Goal: Obtain resource: Download file/media

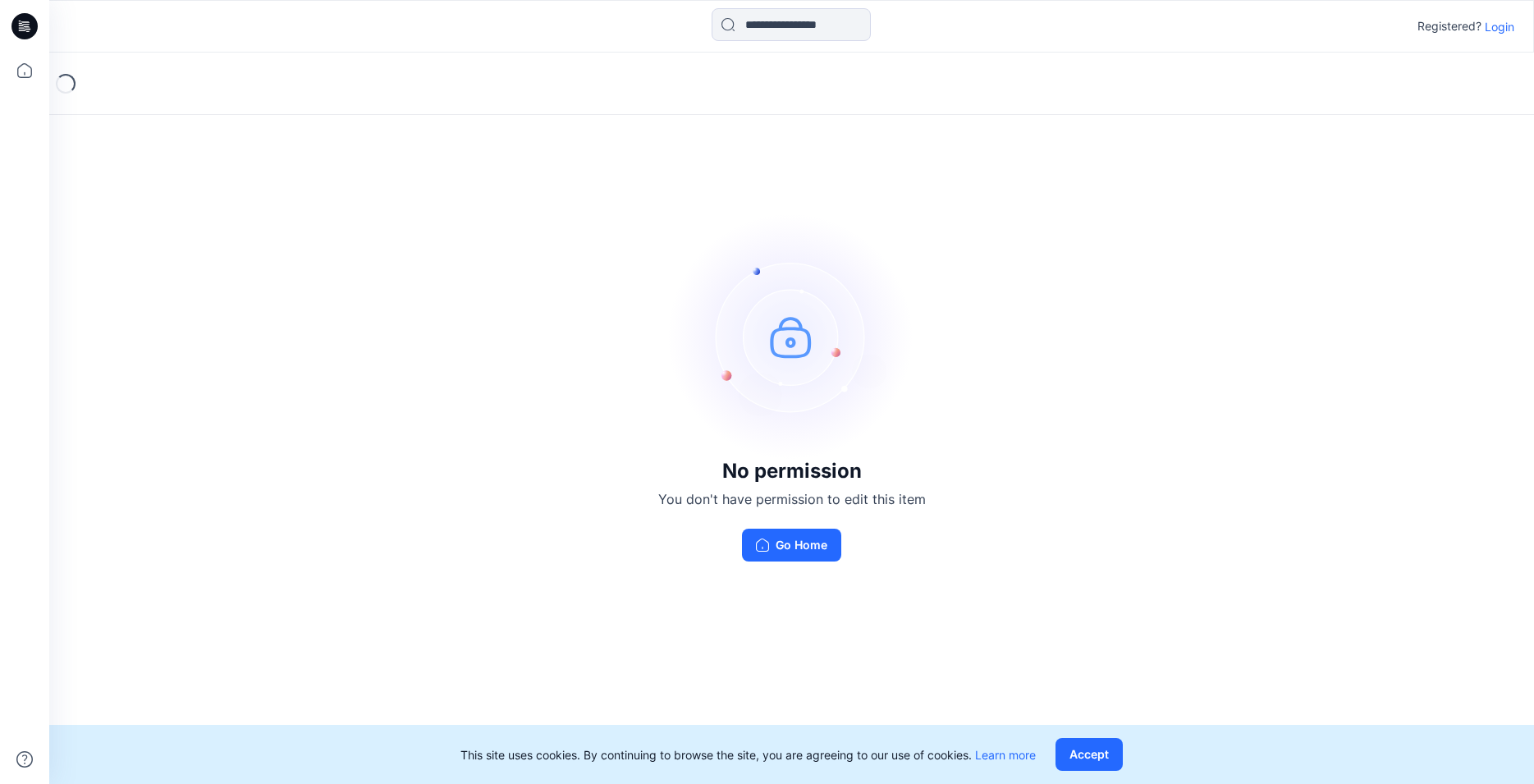
click at [1504, 25] on p "Login" at bounding box center [1500, 27] width 30 height 18
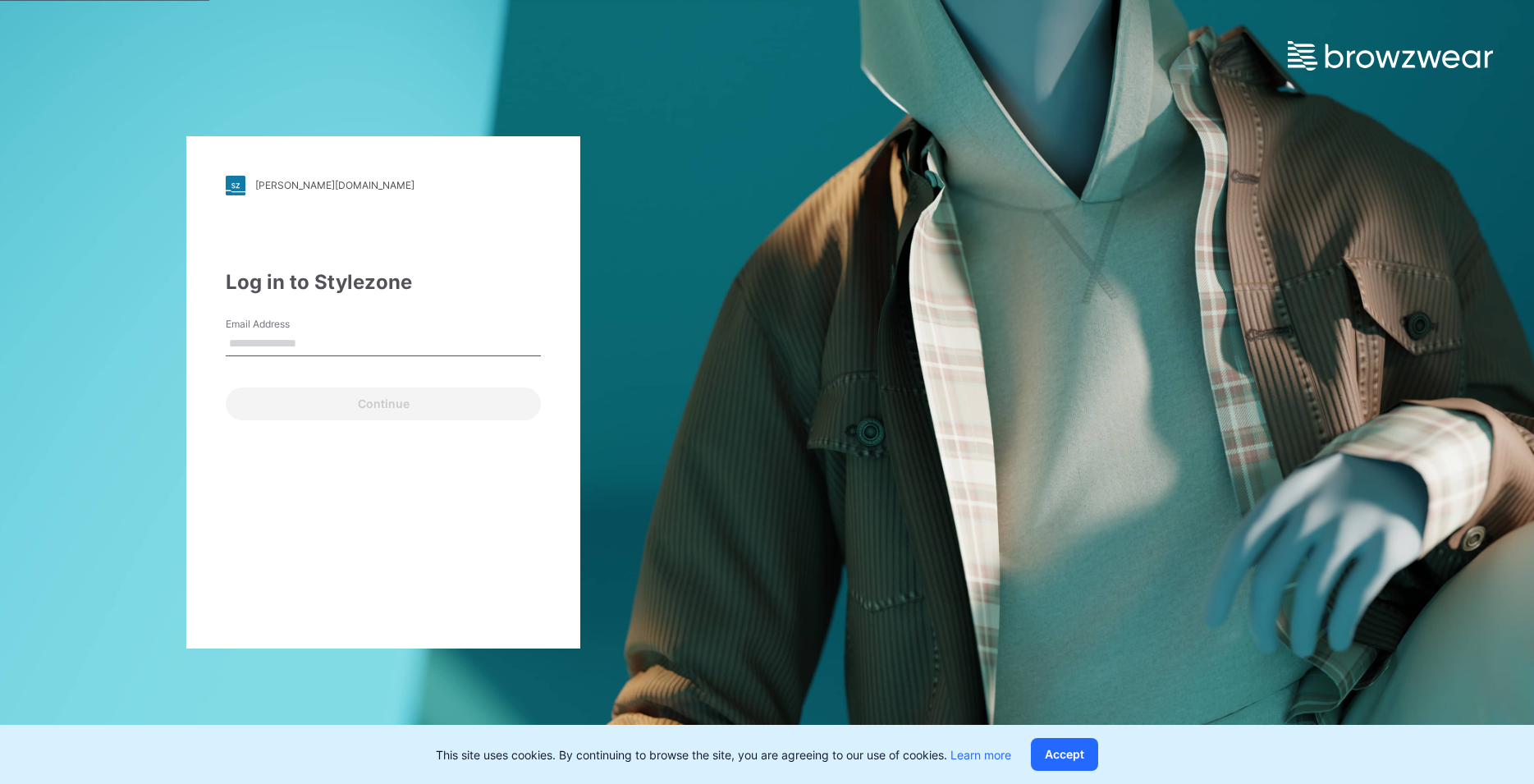
click at [321, 342] on input "Email Address" at bounding box center [383, 344] width 315 height 25
type input "**********"
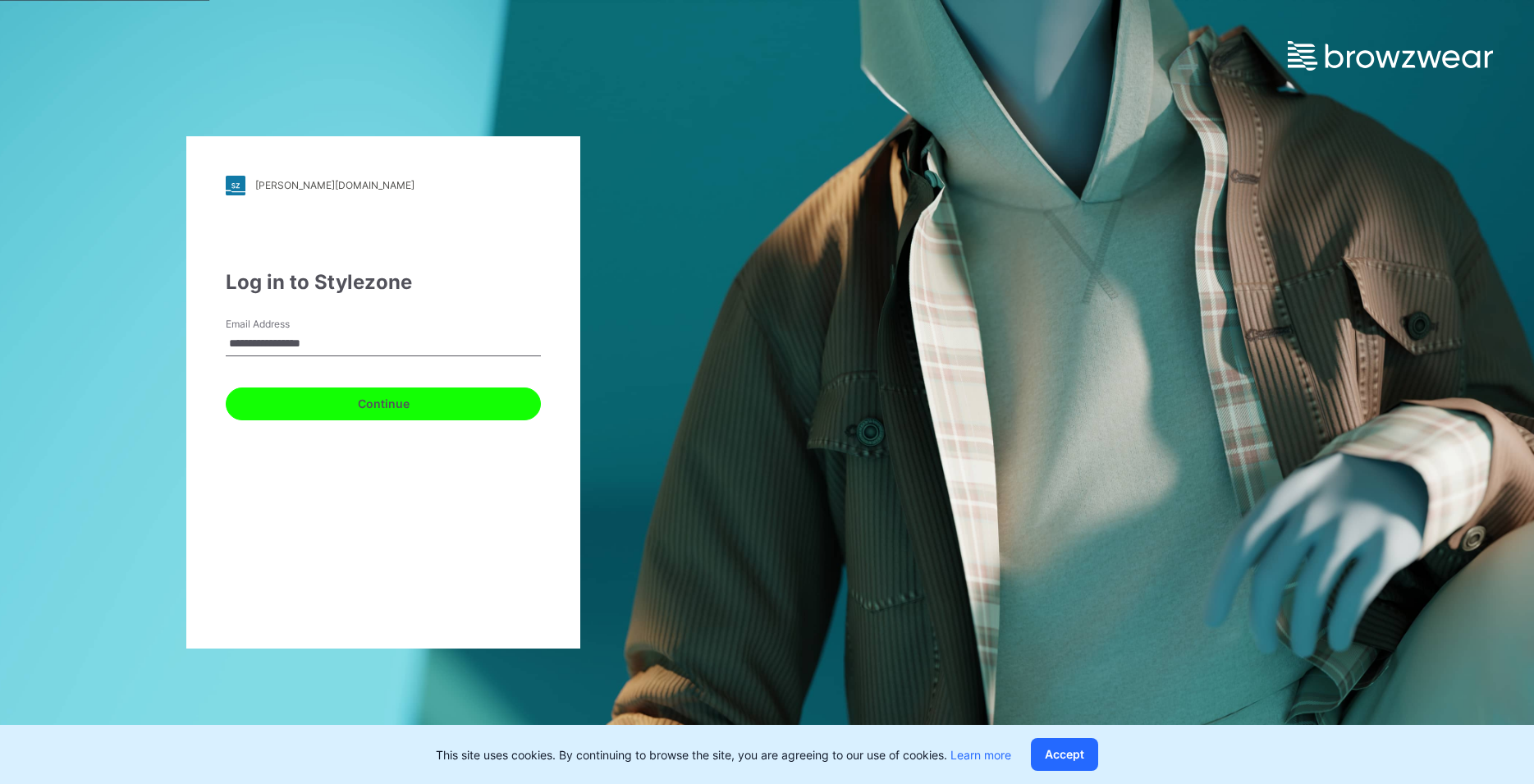
click at [360, 414] on button "Continue" at bounding box center [383, 403] width 315 height 32
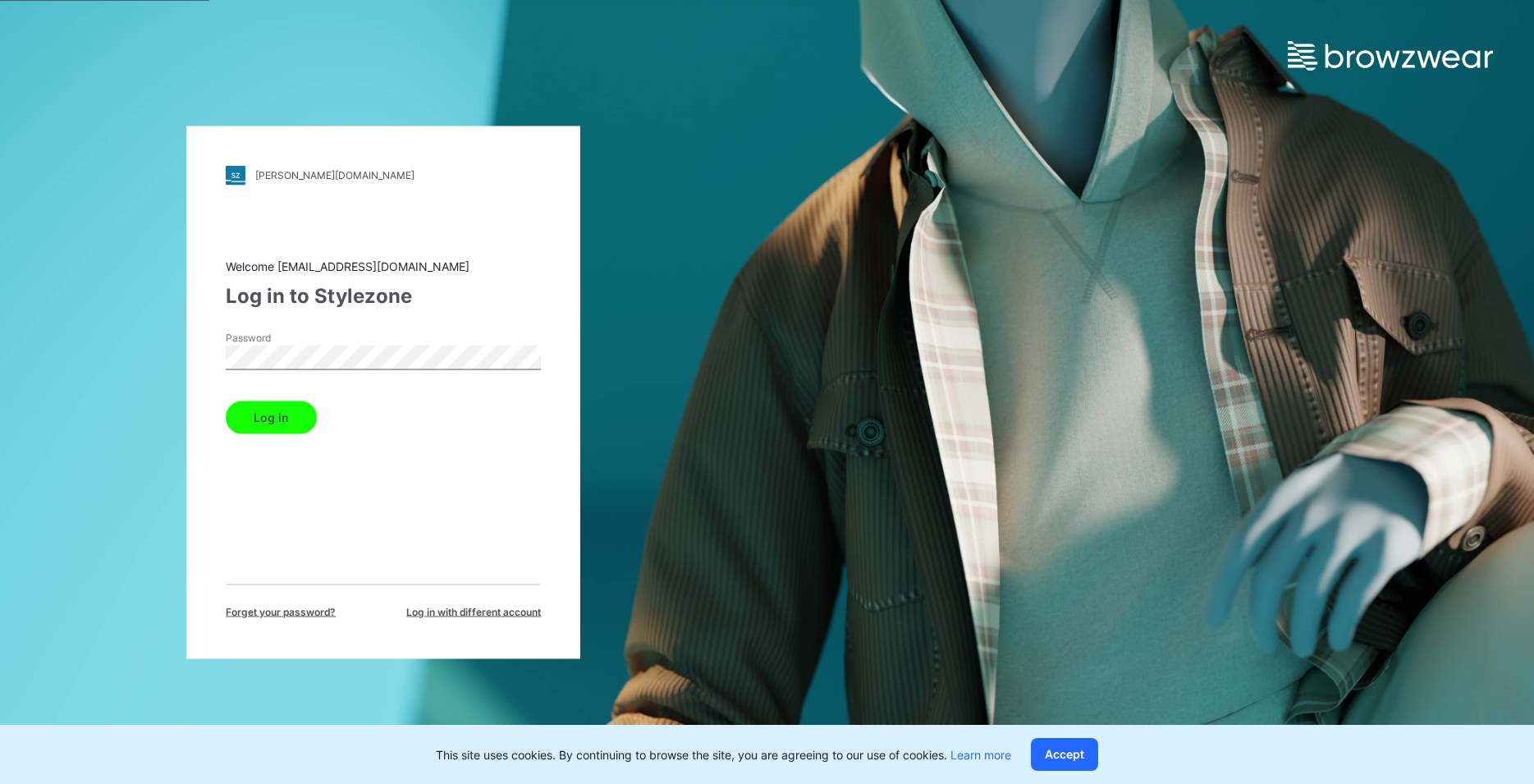
click at [287, 427] on button "Log in" at bounding box center [271, 416] width 91 height 32
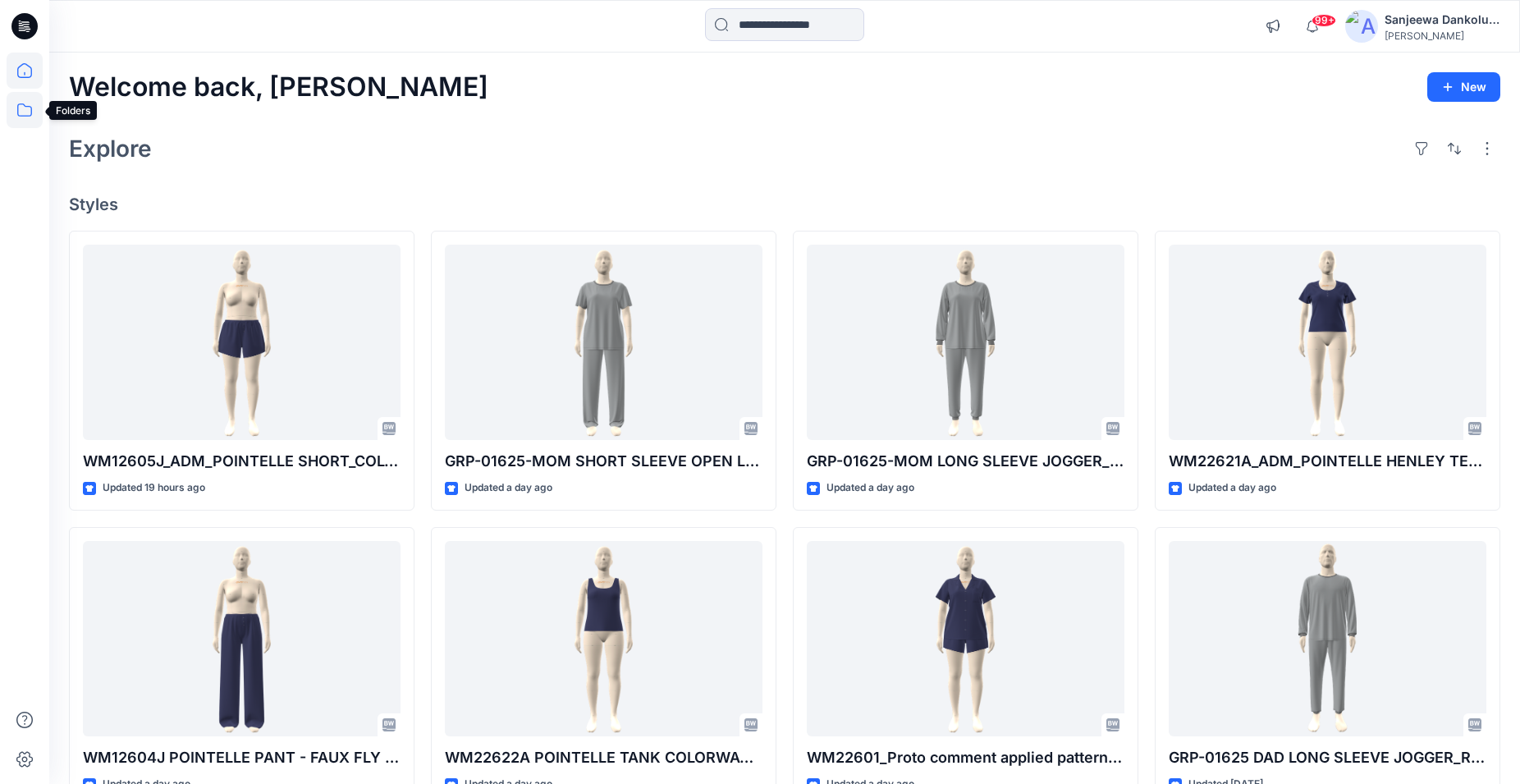
click at [20, 114] on icon at bounding box center [24, 110] width 36 height 36
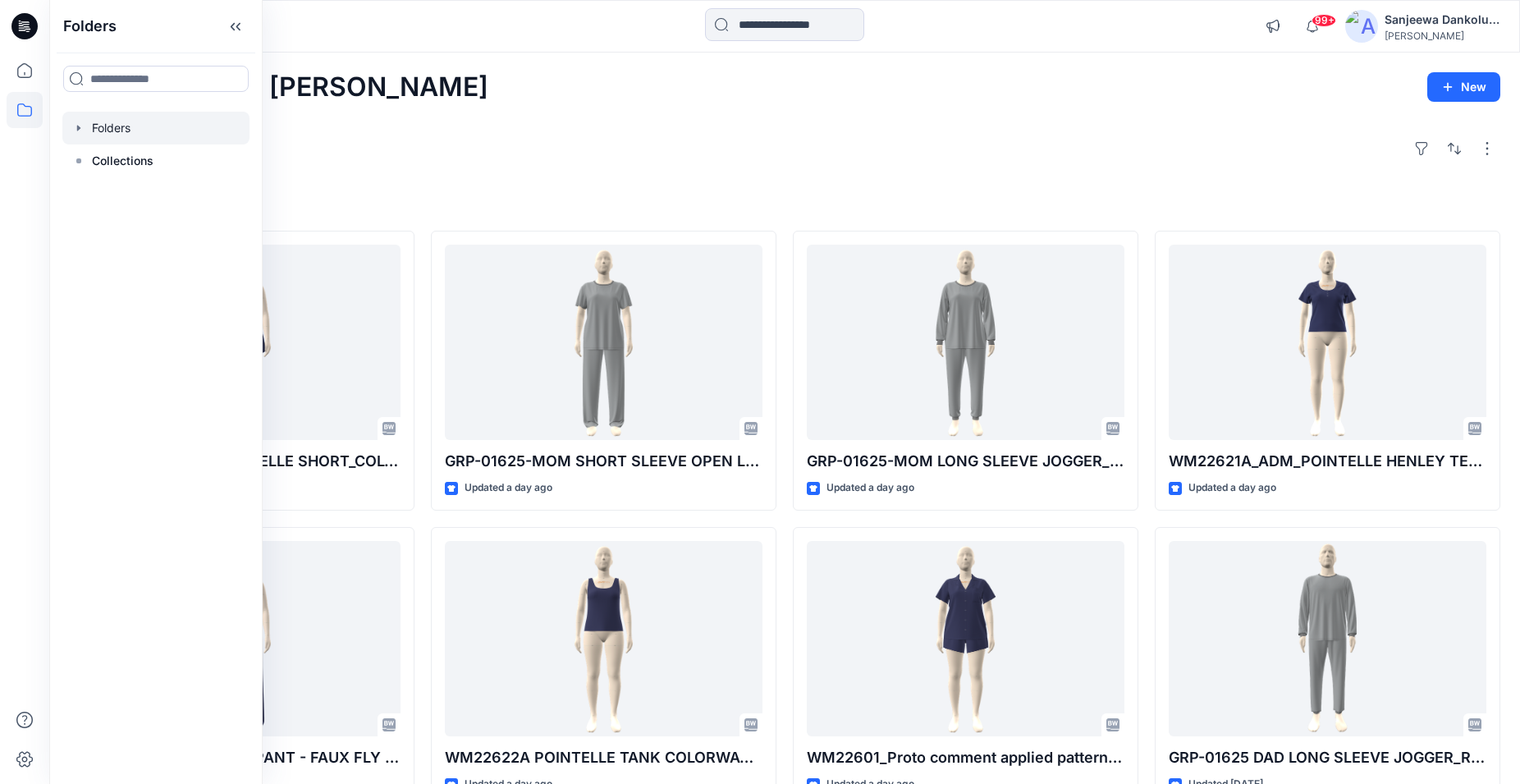
click at [110, 134] on div at bounding box center [155, 127] width 187 height 32
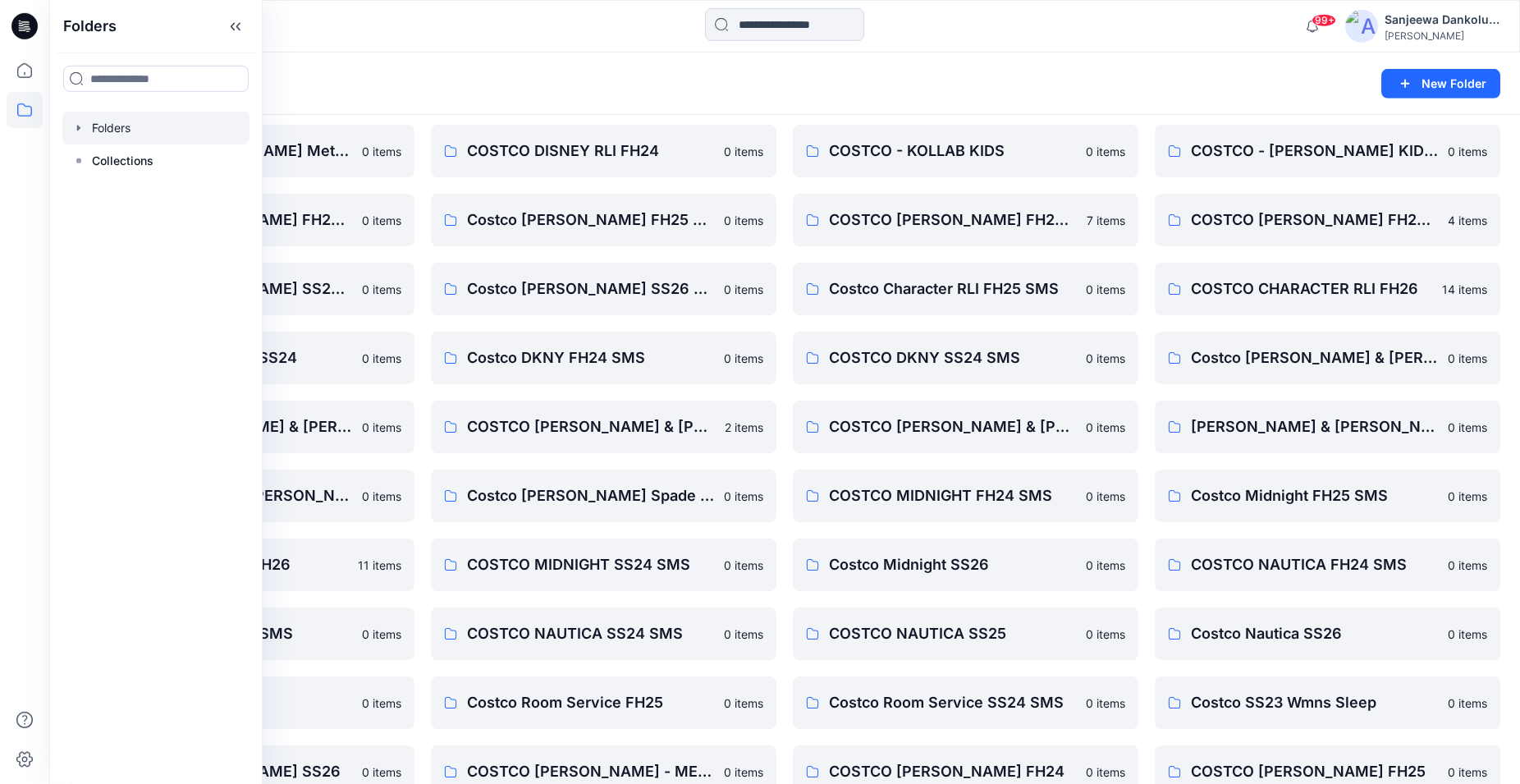
scroll to position [502, 0]
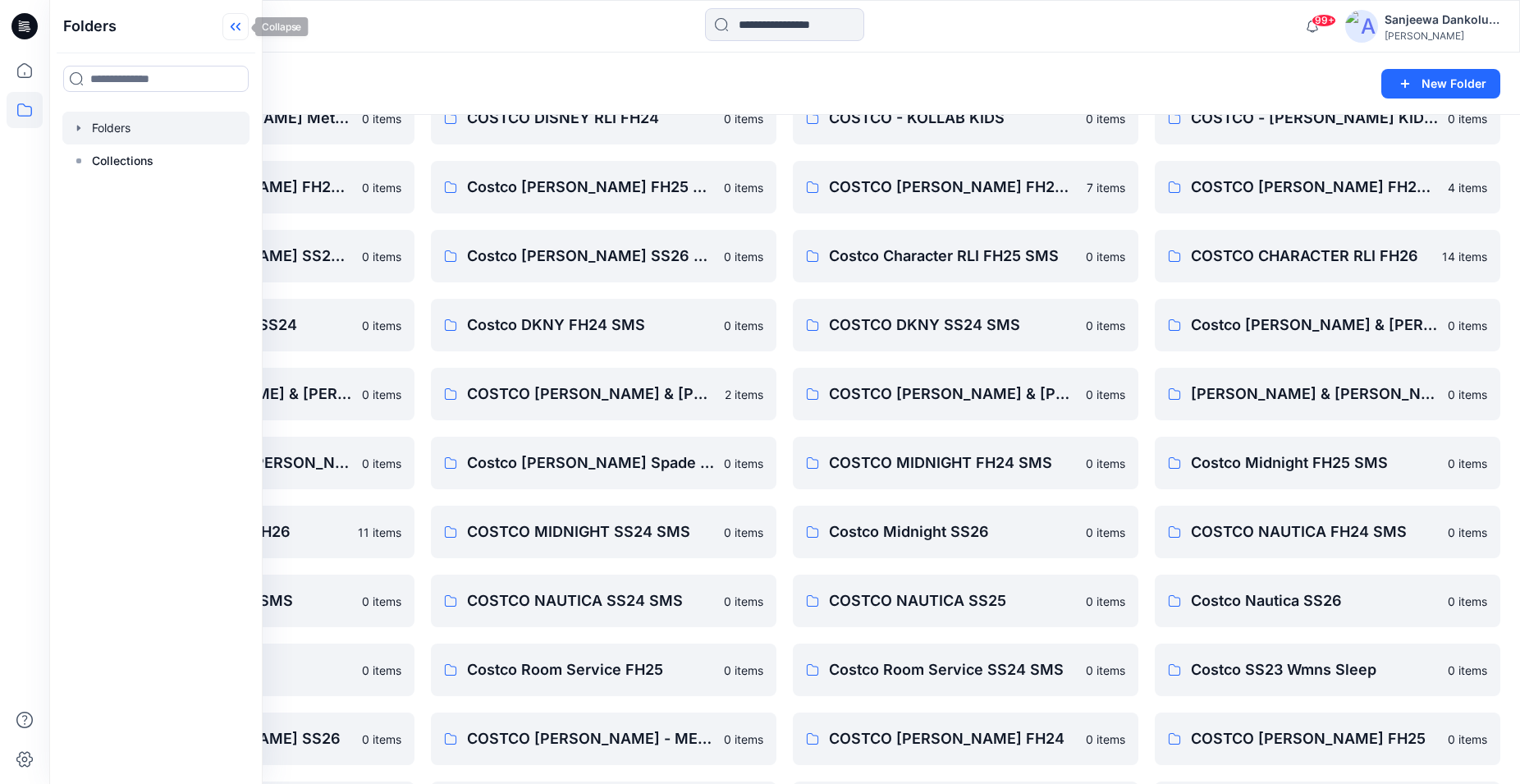
click at [224, 23] on icon at bounding box center [235, 26] width 26 height 27
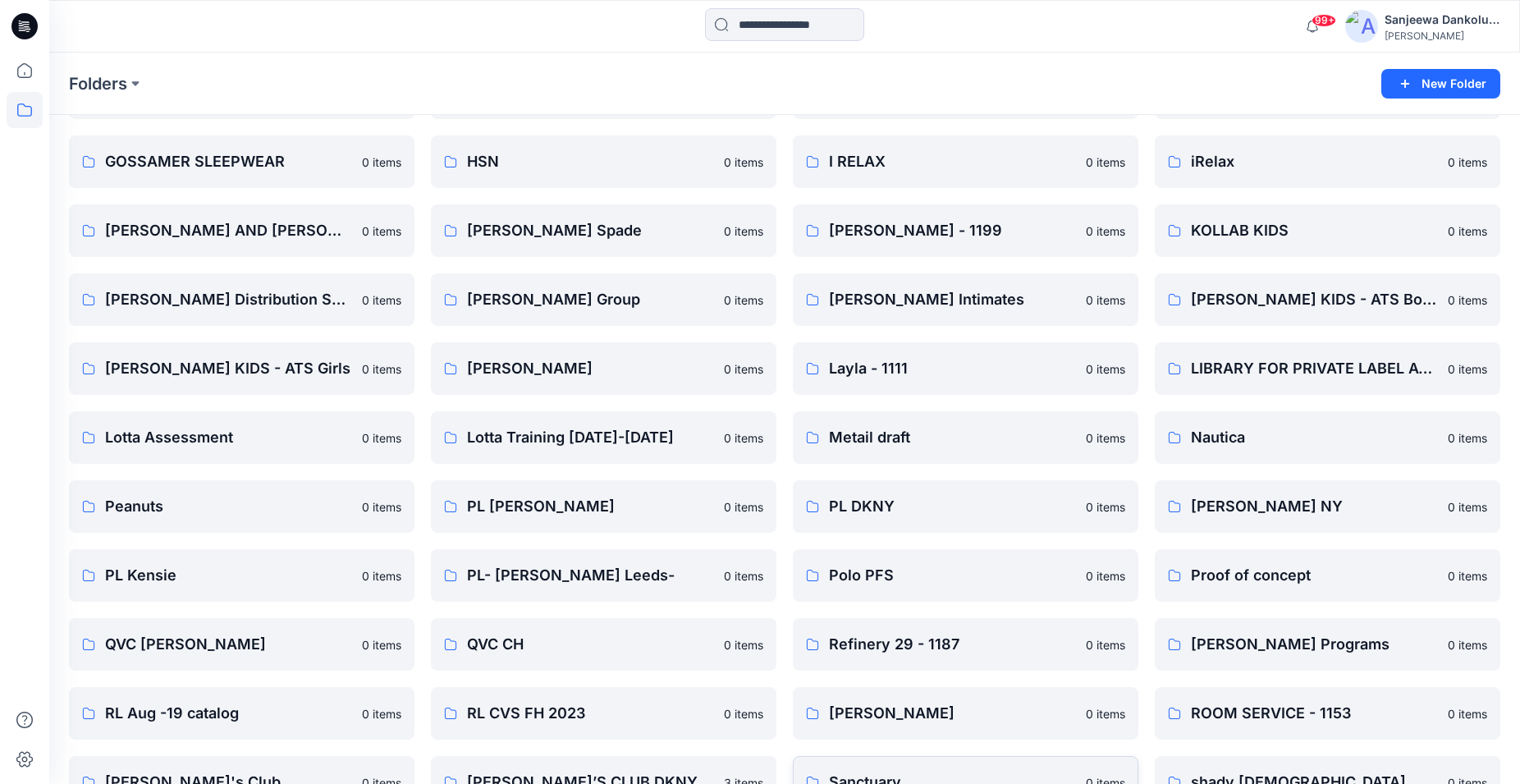
scroll to position [1409, 0]
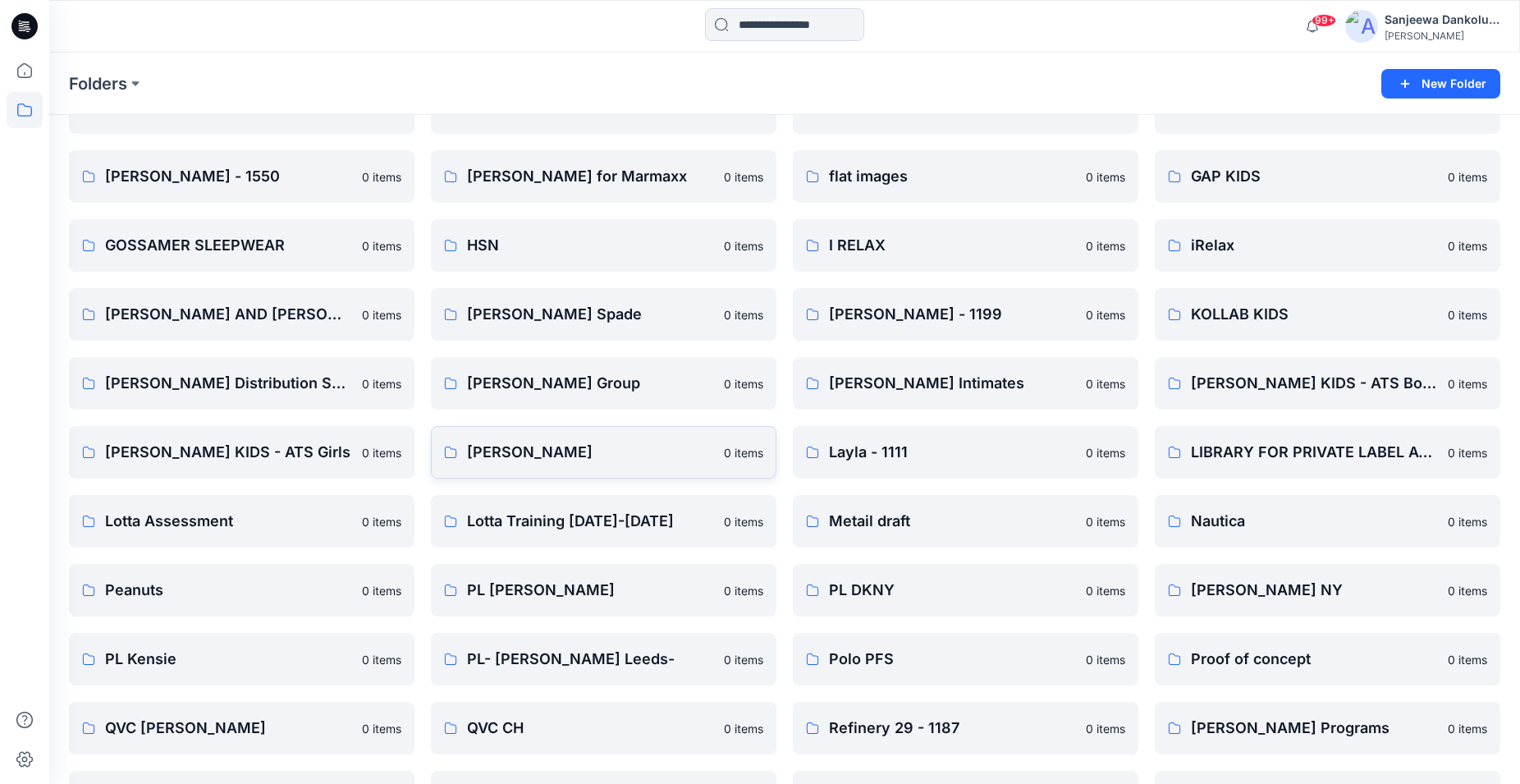
click at [533, 437] on link "Lauren Ralph Lauren 0 items" at bounding box center [604, 452] width 346 height 53
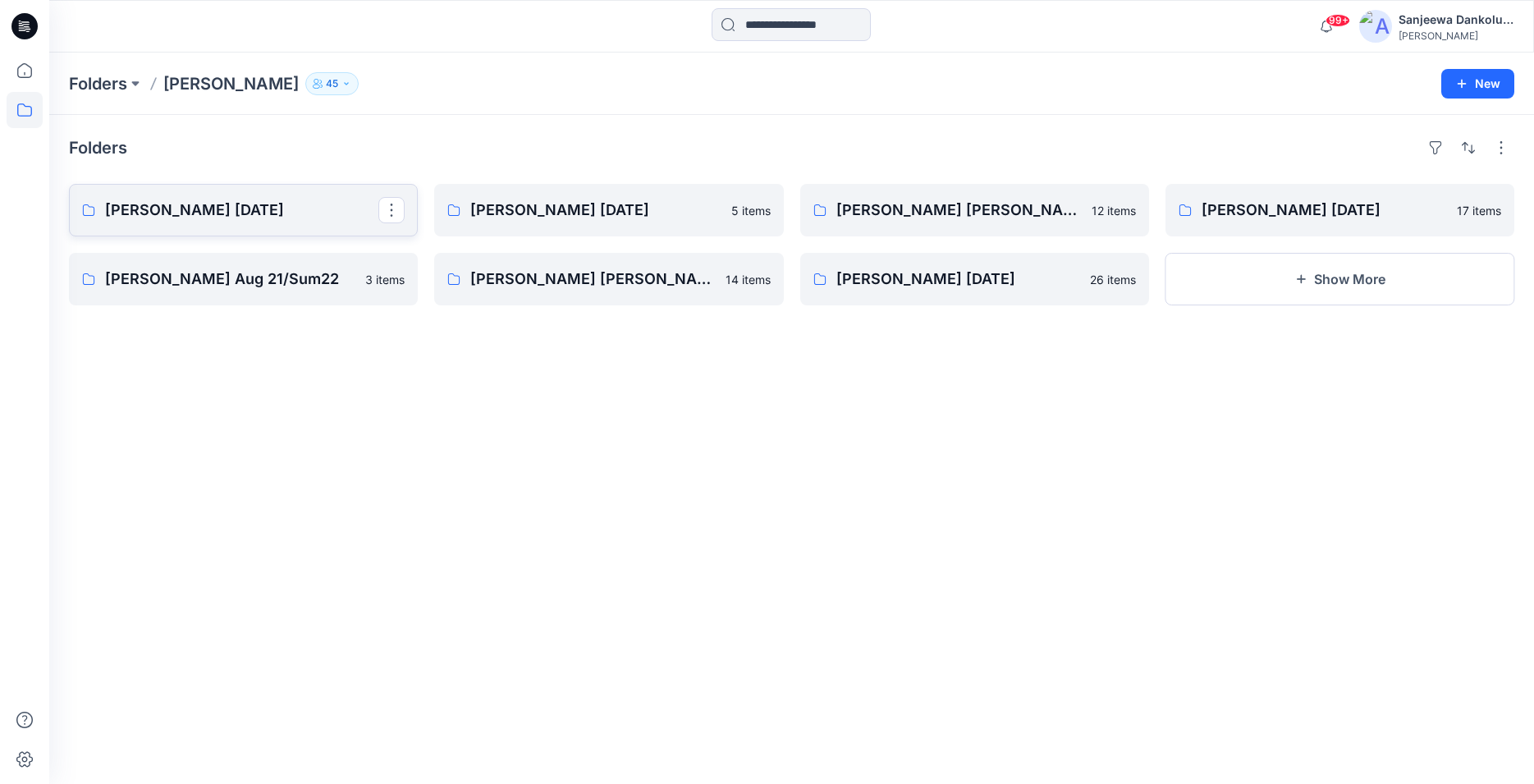
click at [259, 210] on p "Lauren Ralph Lauren Nov 2023" at bounding box center [241, 210] width 273 height 23
click at [248, 281] on p "Lauren Ralph Lauren Aug 21/Sum22" at bounding box center [241, 279] width 273 height 23
click at [614, 219] on p "Lauren Ralph Lauren Aug 2023" at bounding box center [607, 210] width 273 height 23
click at [940, 220] on p "Lauren Ralph Lauren May 2023" at bounding box center [972, 210] width 273 height 23
click at [1045, 220] on p "Lauren Ralph Lauren May 2023" at bounding box center [972, 210] width 273 height 23
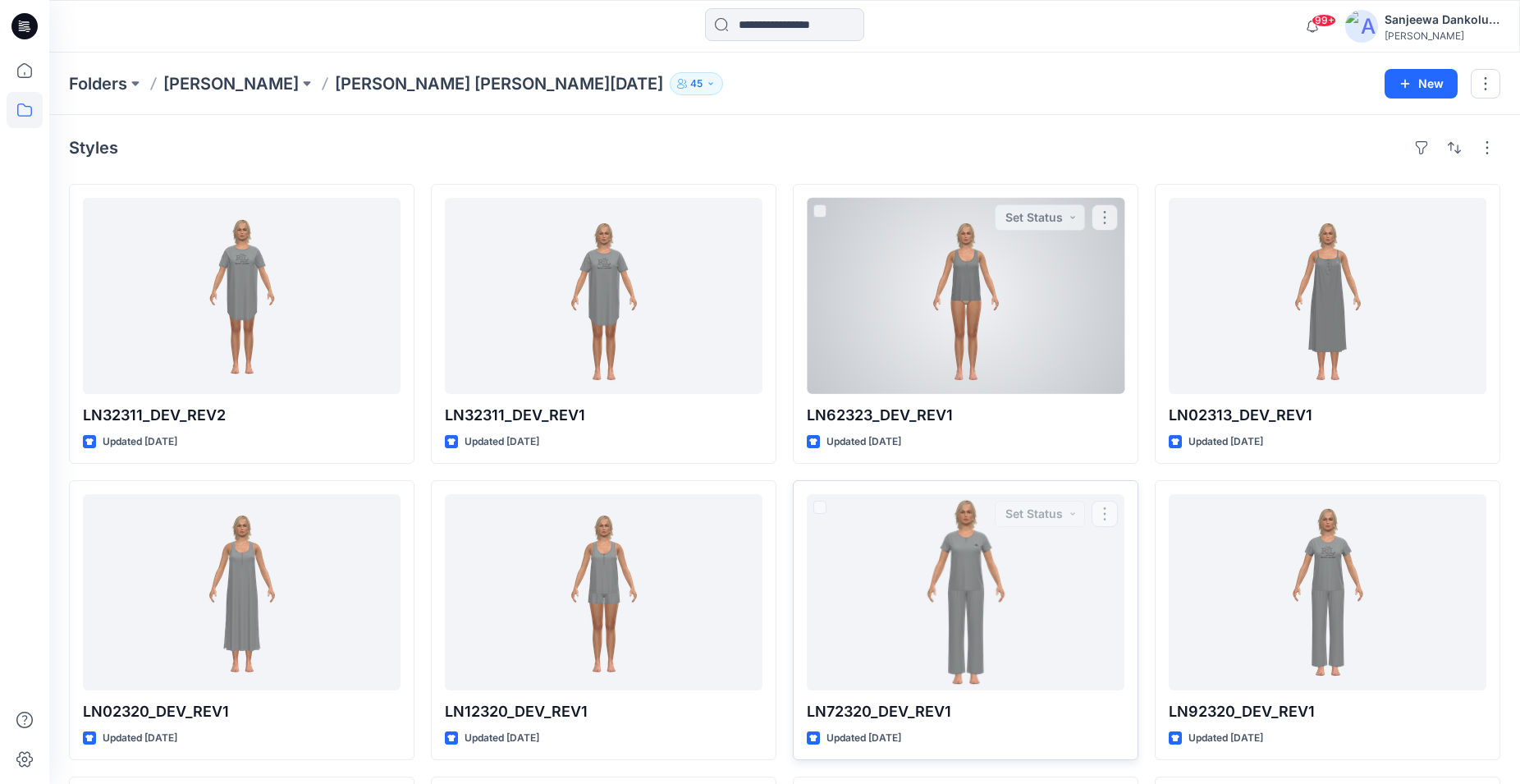
scroll to position [293, 0]
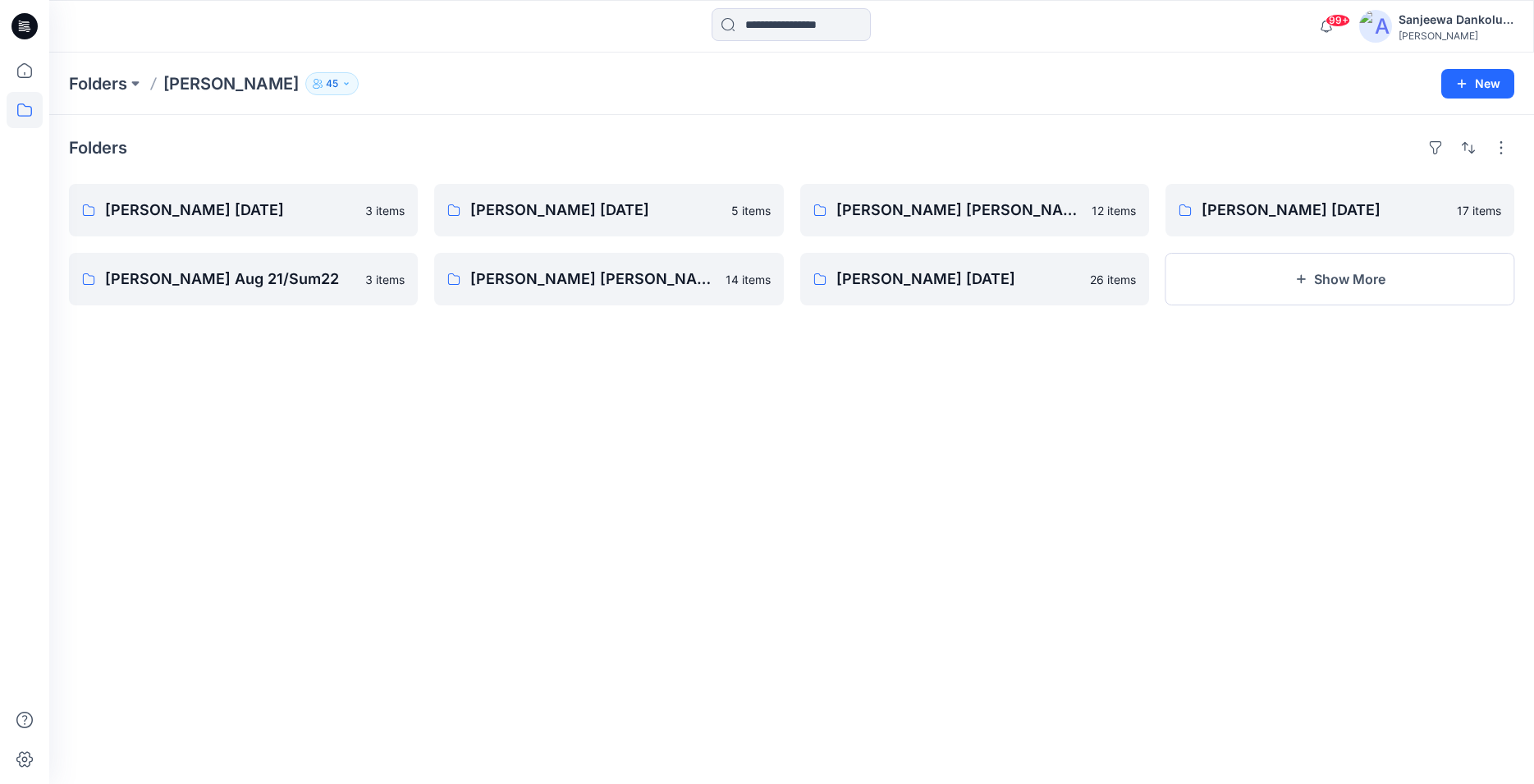
click at [28, 28] on icon at bounding box center [25, 26] width 26 height 26
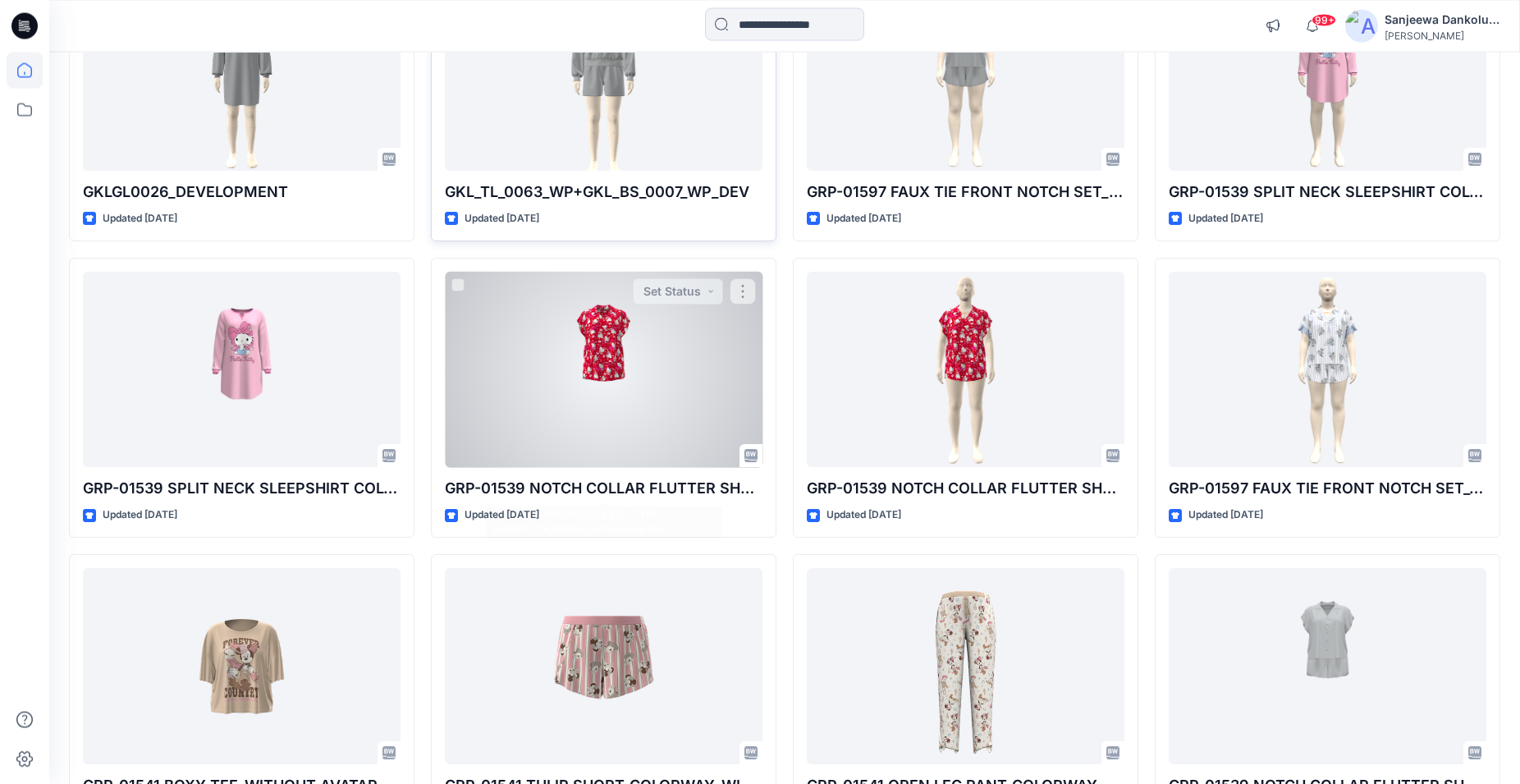
scroll to position [12796, 0]
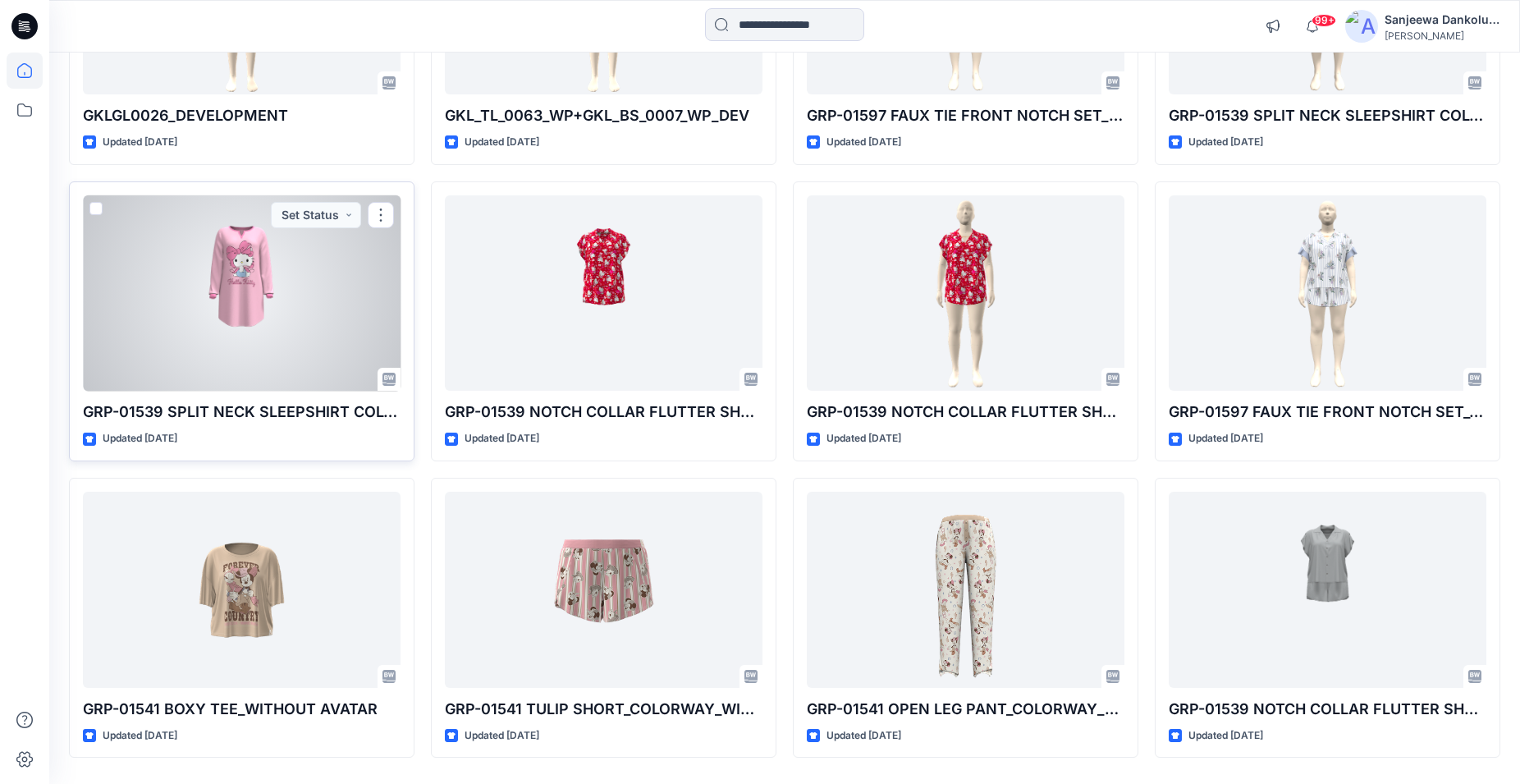
click at [204, 317] on div at bounding box center [241, 292] width 318 height 196
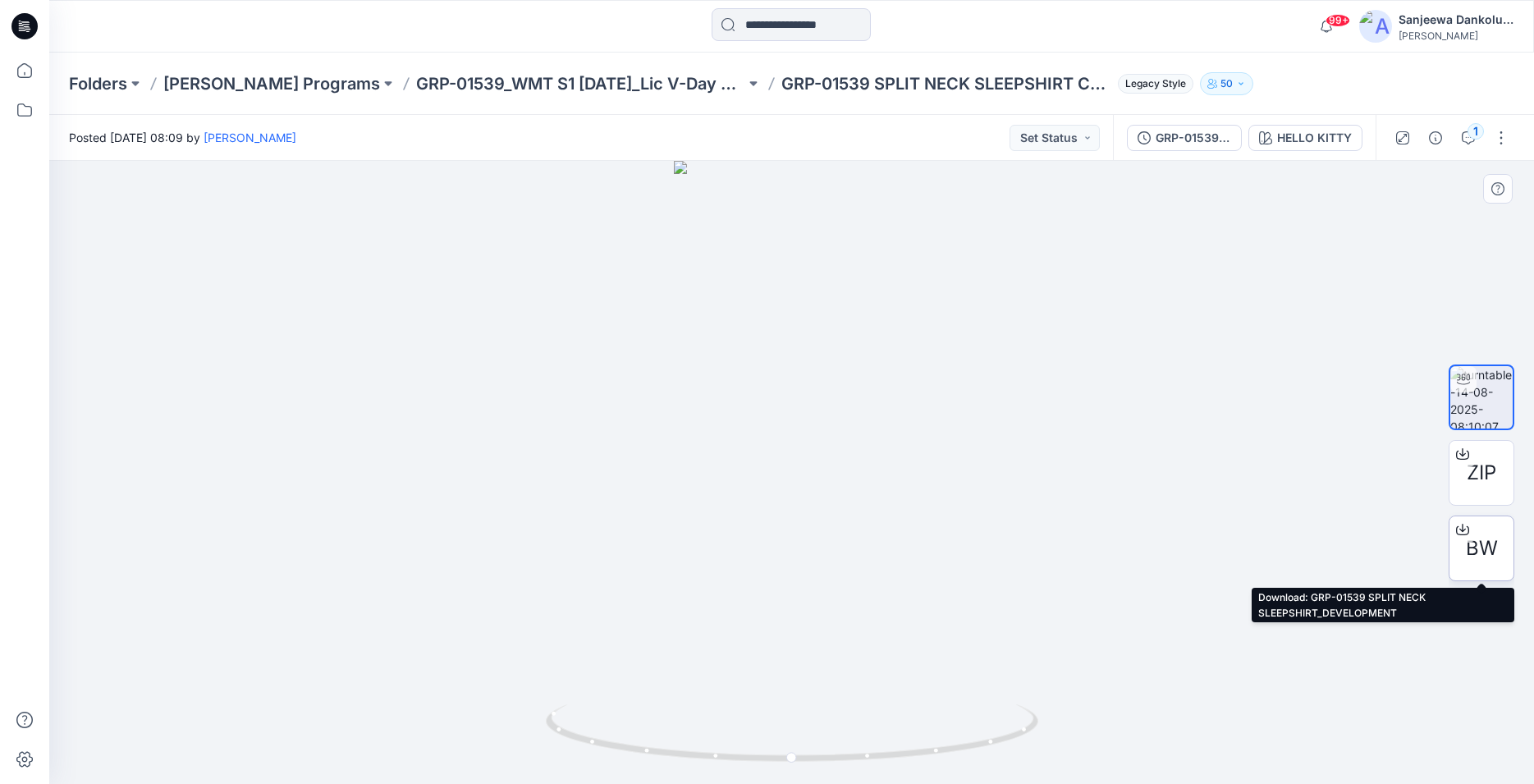
click at [1486, 536] on span "BW" at bounding box center [1481, 549] width 32 height 30
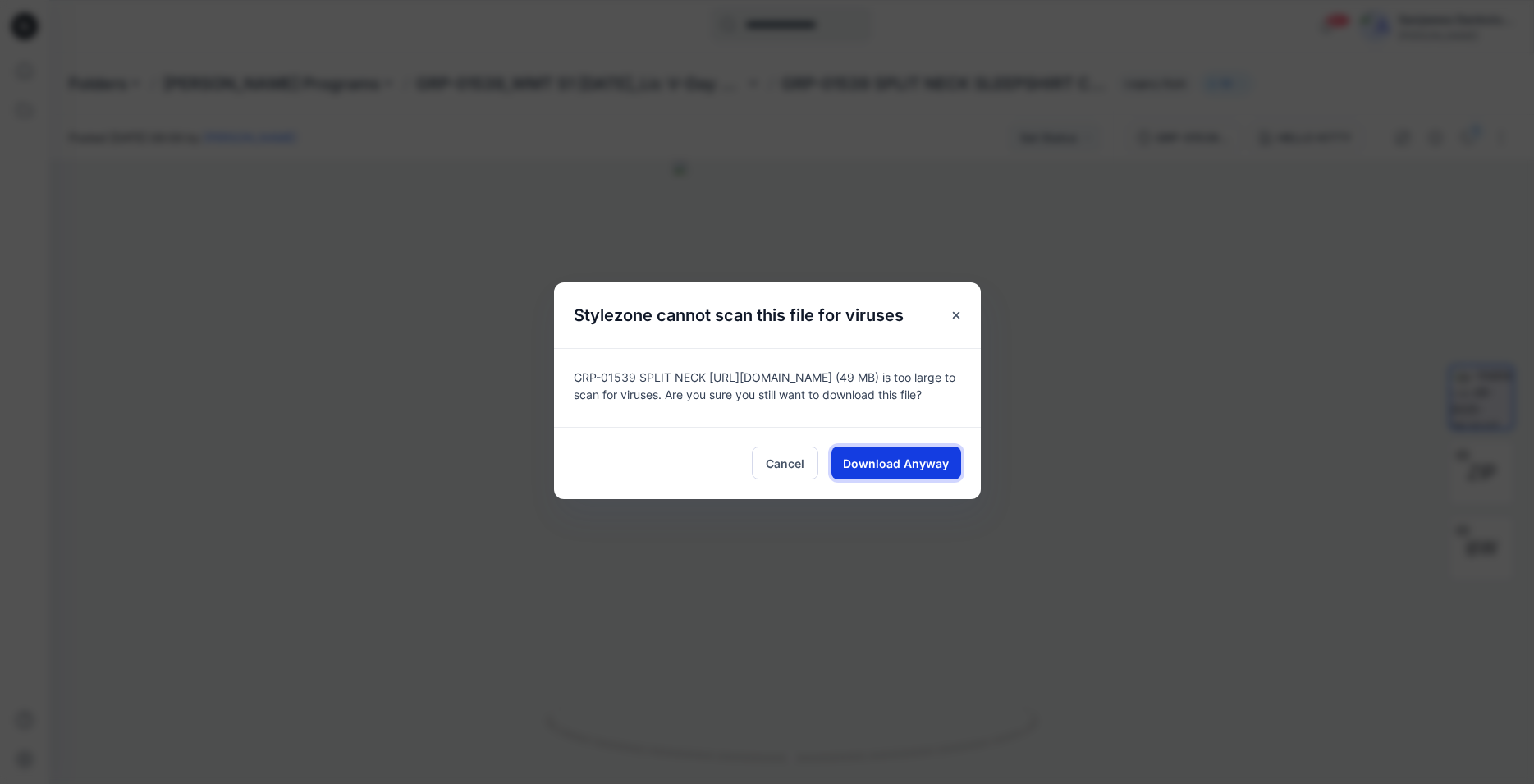
click at [910, 467] on span "Download Anyway" at bounding box center [896, 464] width 106 height 18
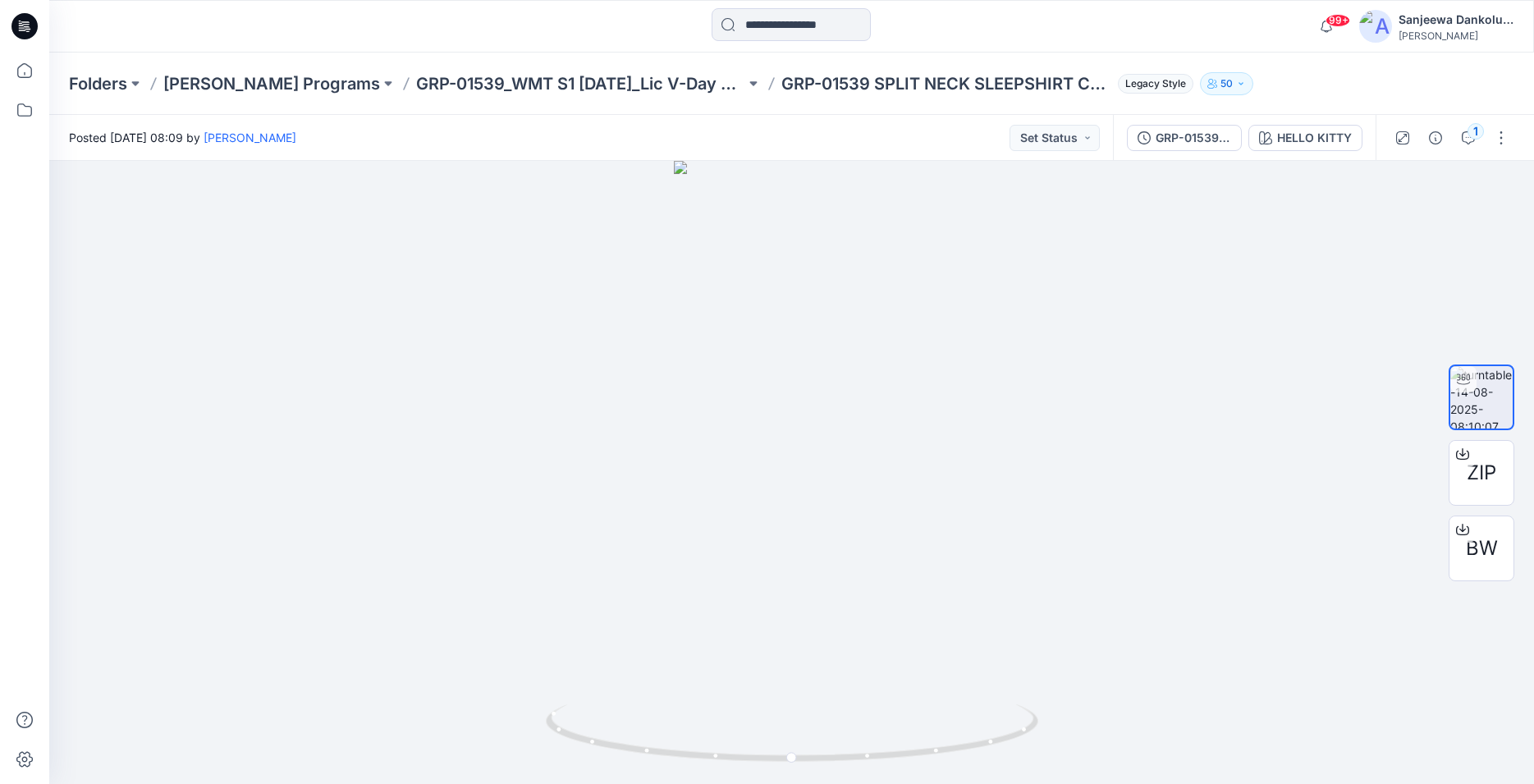
click at [25, 27] on icon at bounding box center [26, 26] width 6 height 1
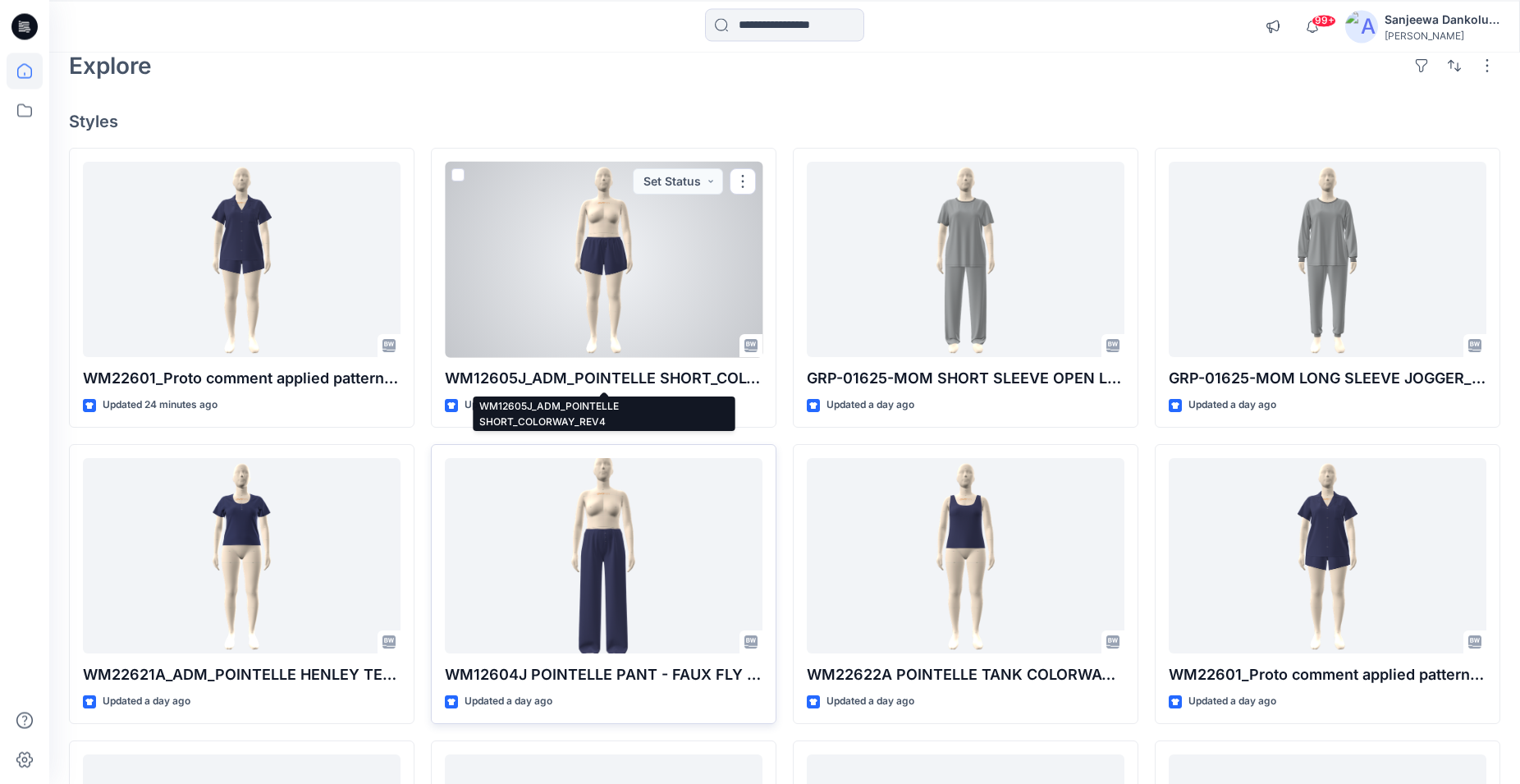
scroll to position [168, 0]
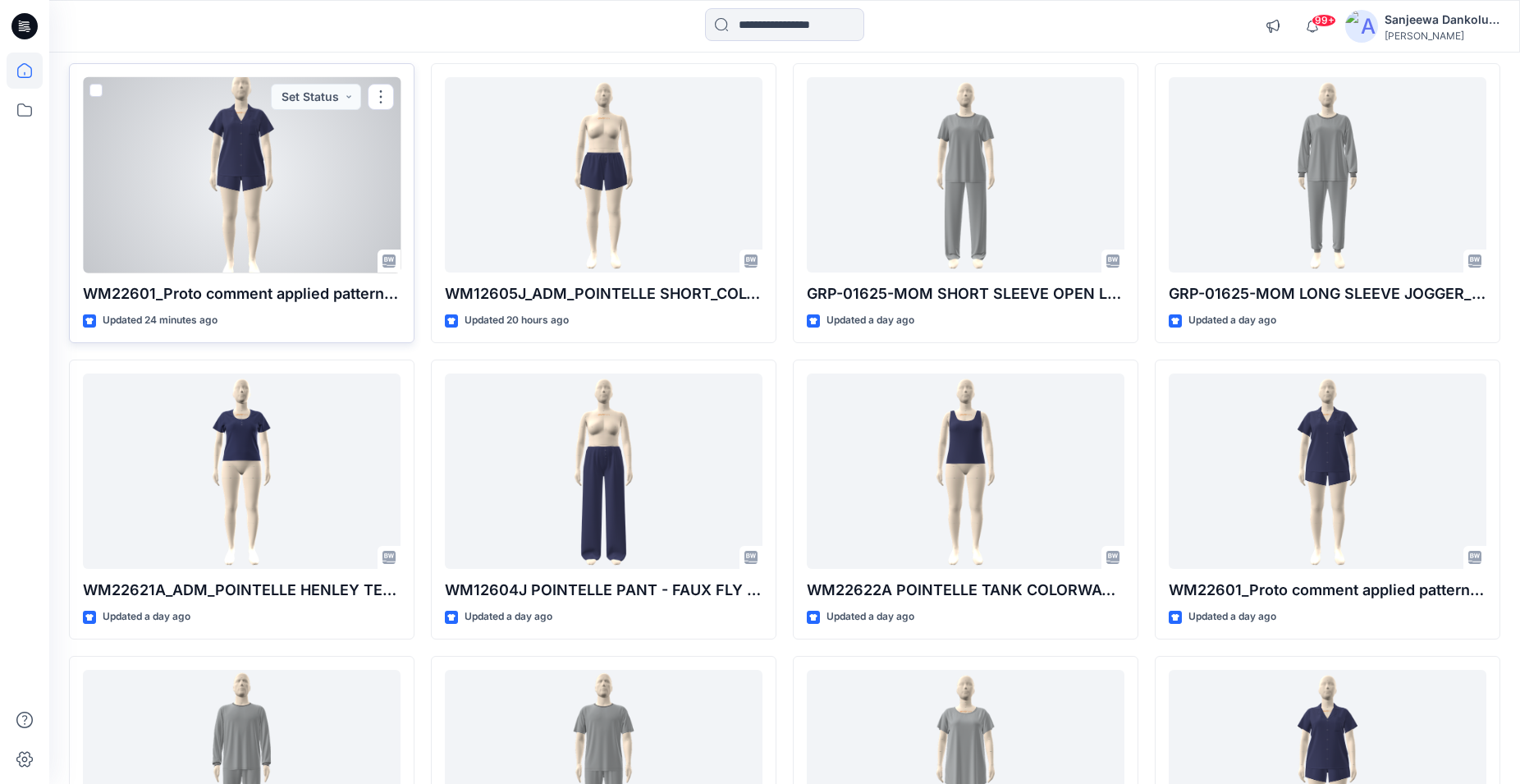
click at [311, 208] on div at bounding box center [241, 175] width 318 height 196
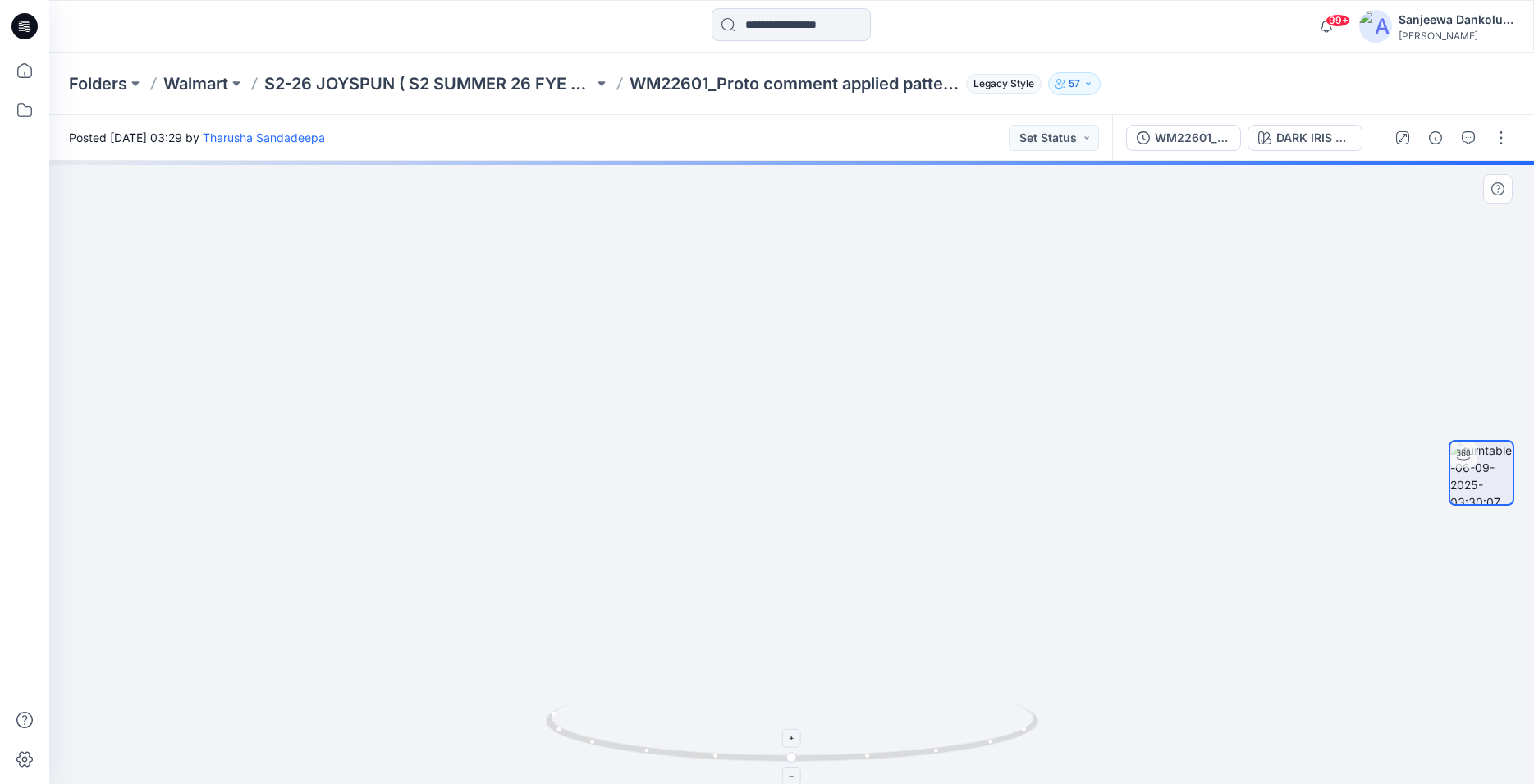
drag, startPoint x: 716, startPoint y: 331, endPoint x: 651, endPoint y: 745, distance: 419.1
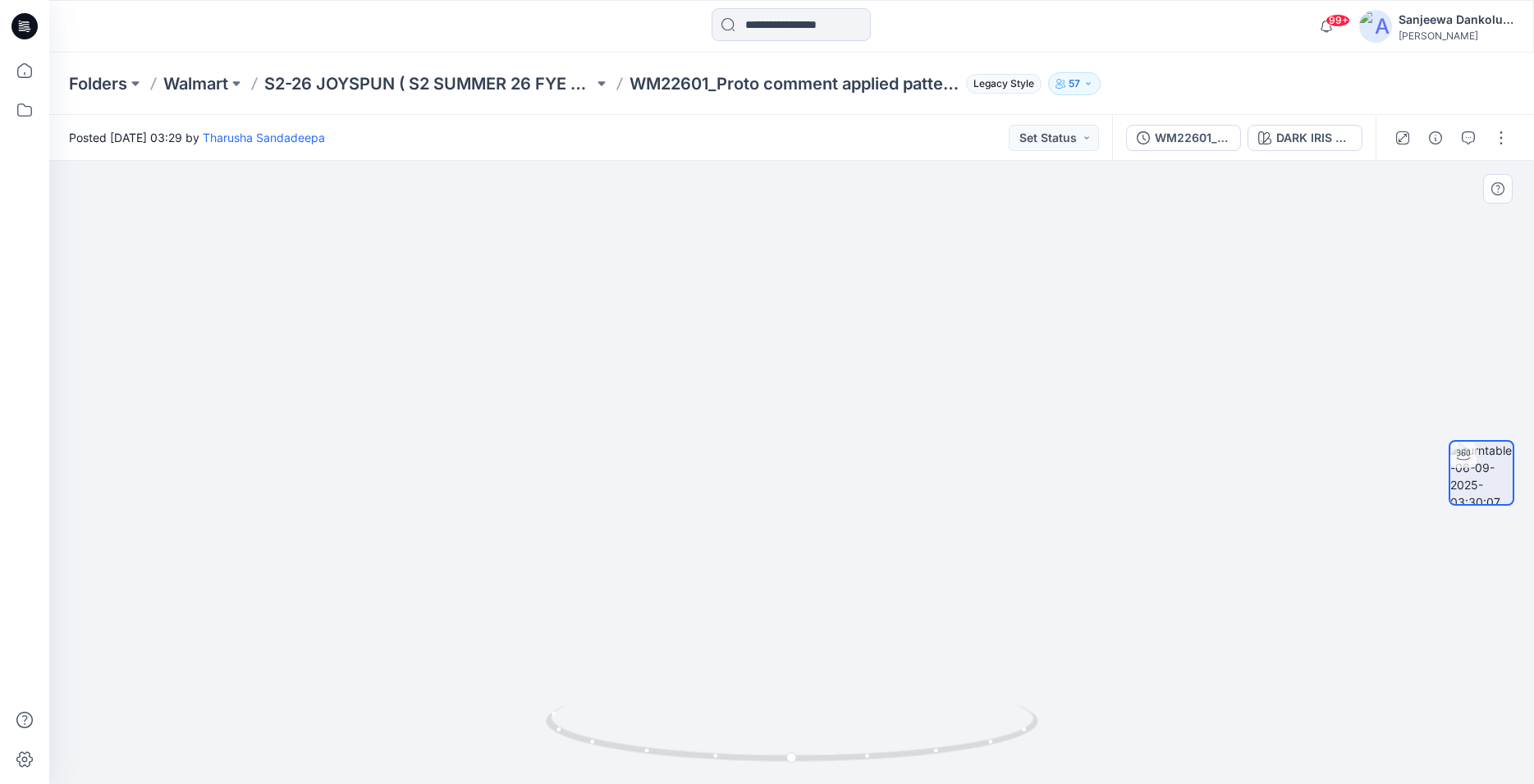
drag, startPoint x: 717, startPoint y: 635, endPoint x: 673, endPoint y: 348, distance: 290.4
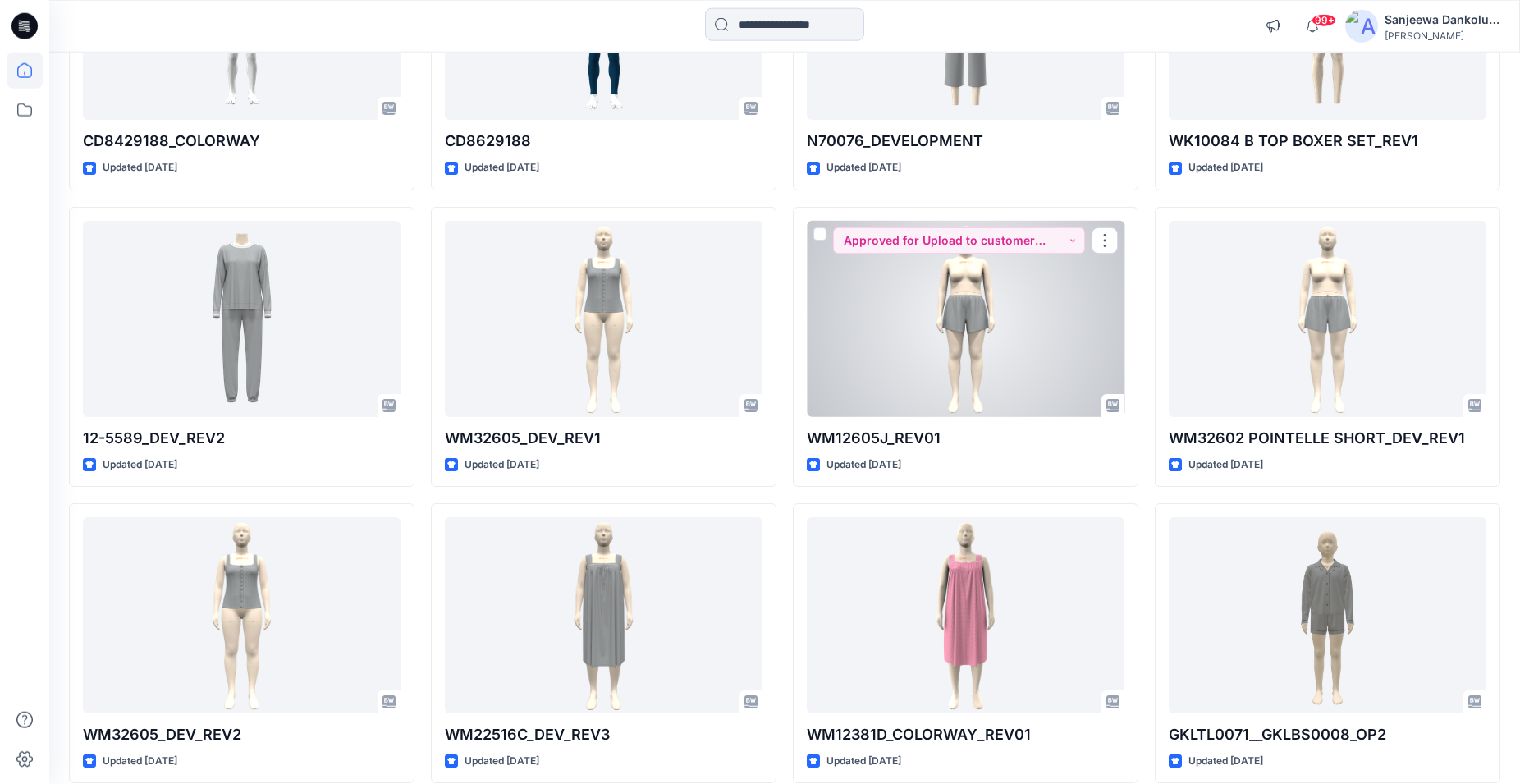
scroll to position [3014, 0]
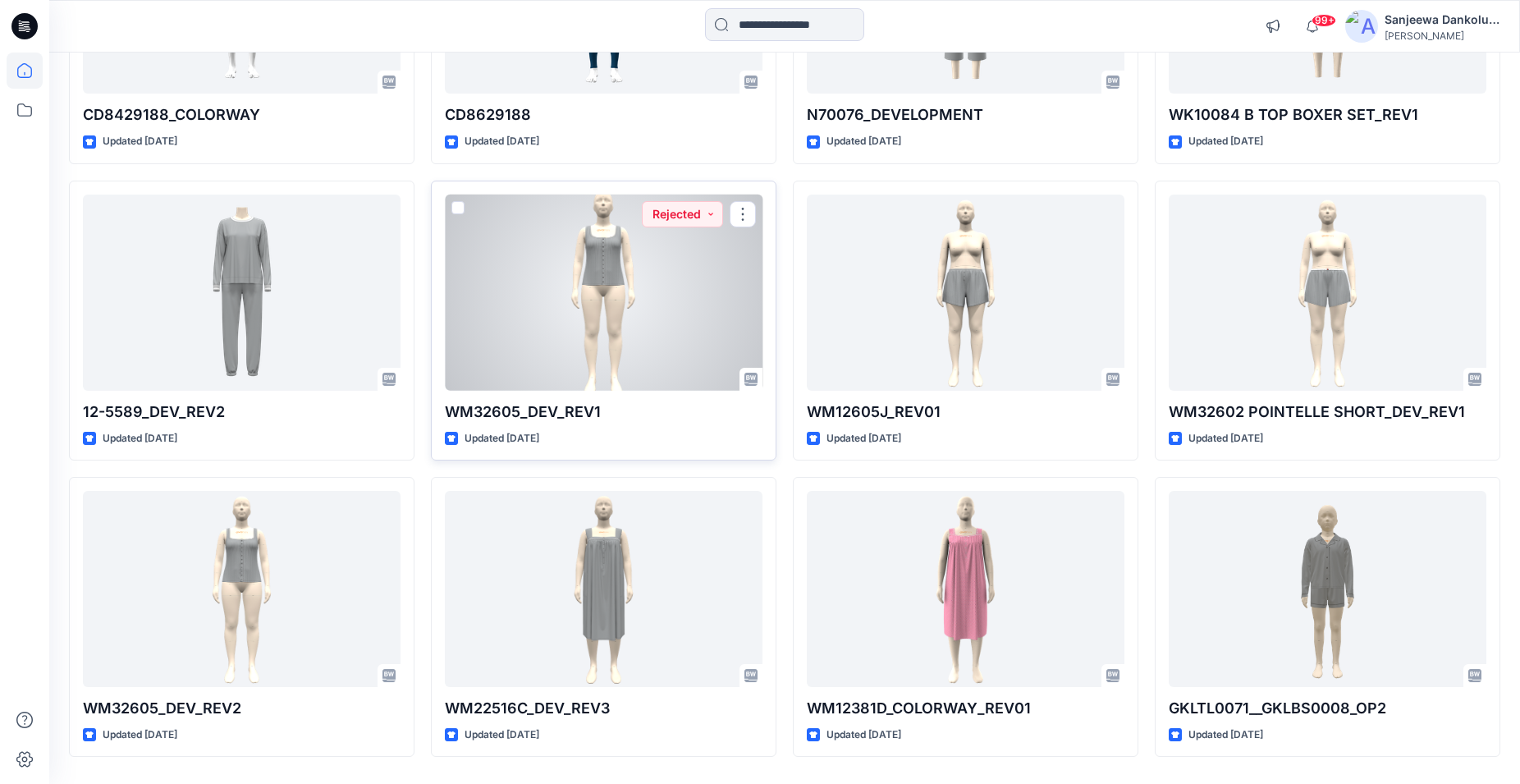
click at [666, 270] on div at bounding box center [604, 292] width 318 height 196
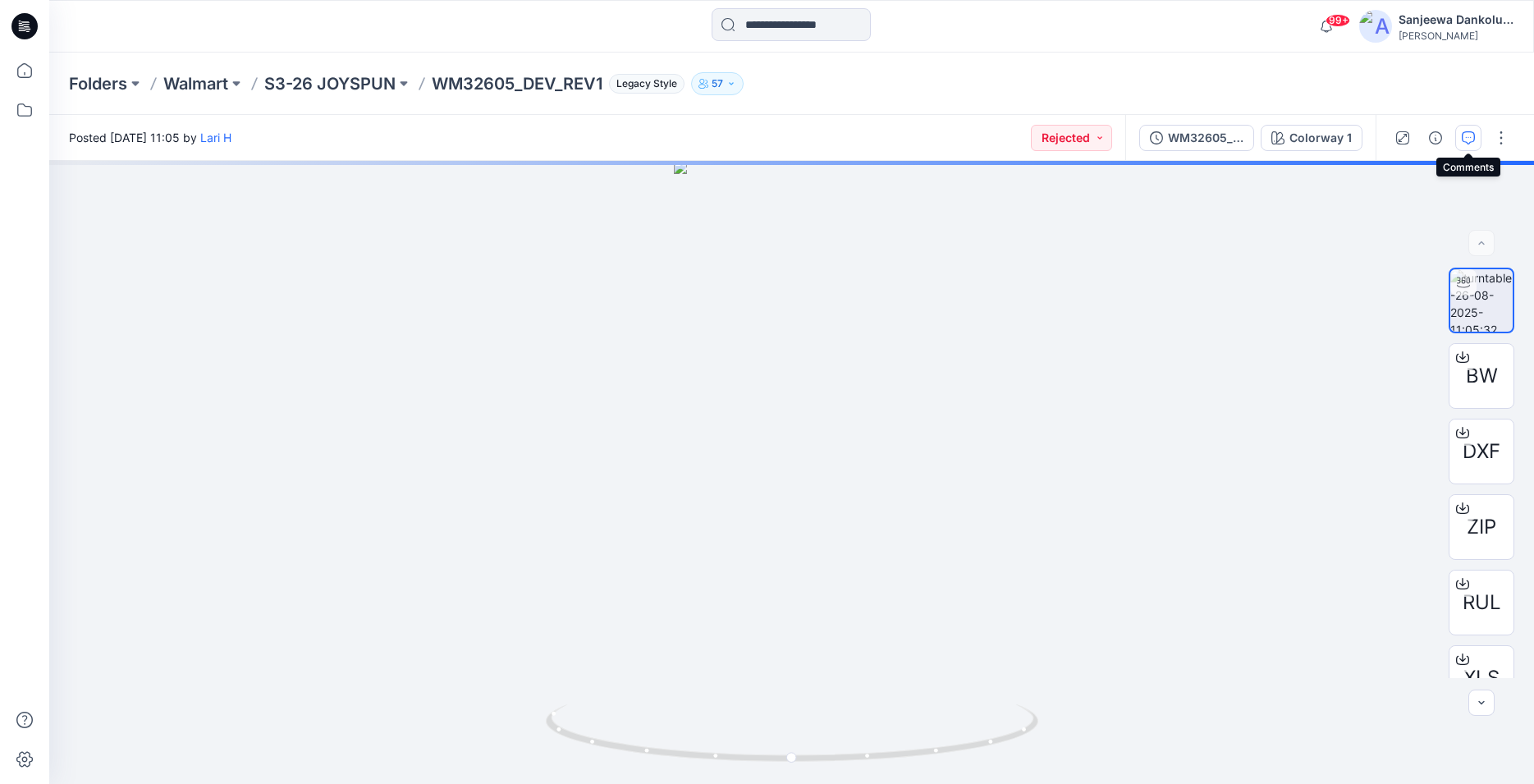
click at [1466, 131] on button "button" at bounding box center [1468, 138] width 26 height 26
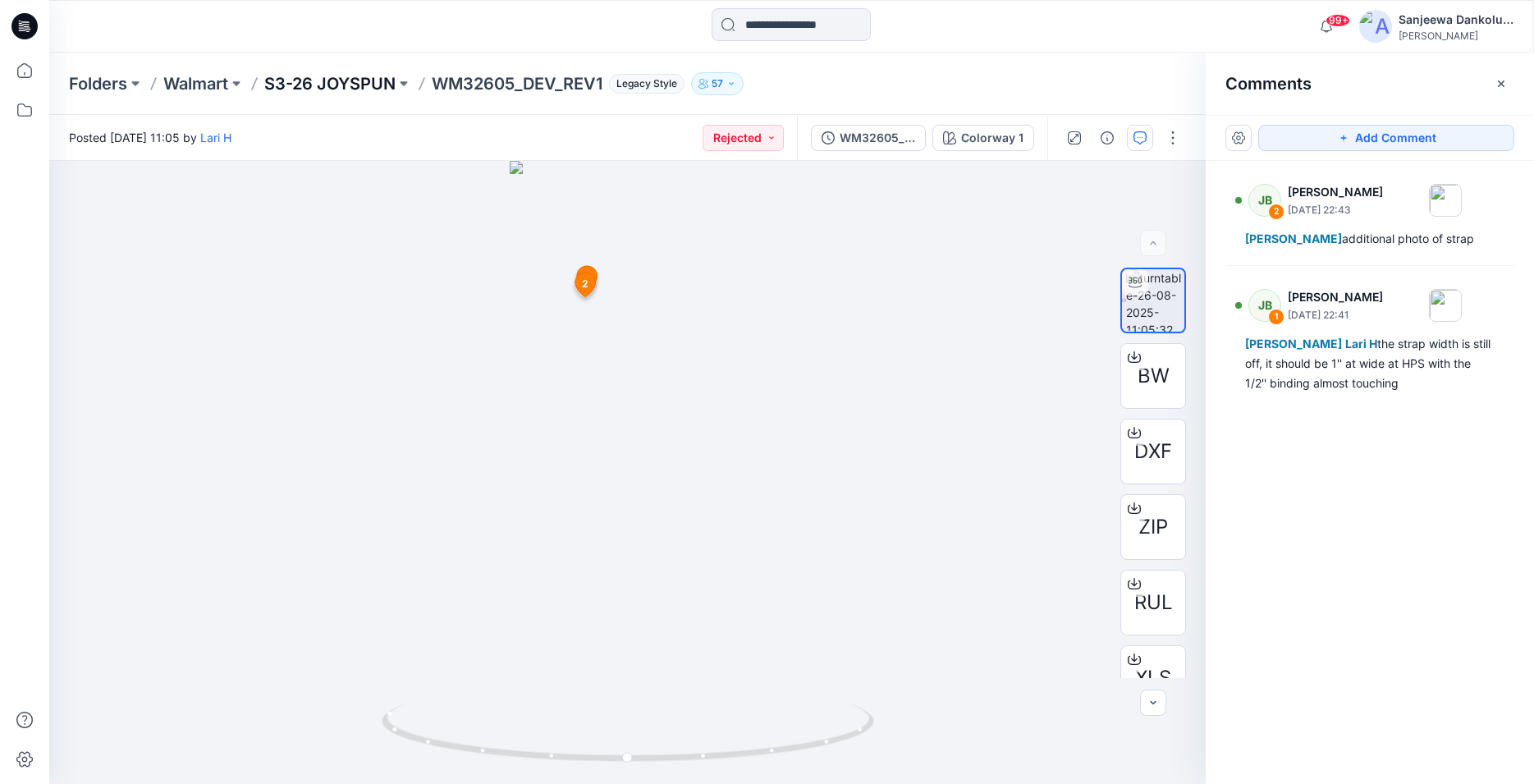
click at [325, 82] on p "S3-26 JOYSPUN" at bounding box center [330, 83] width 132 height 23
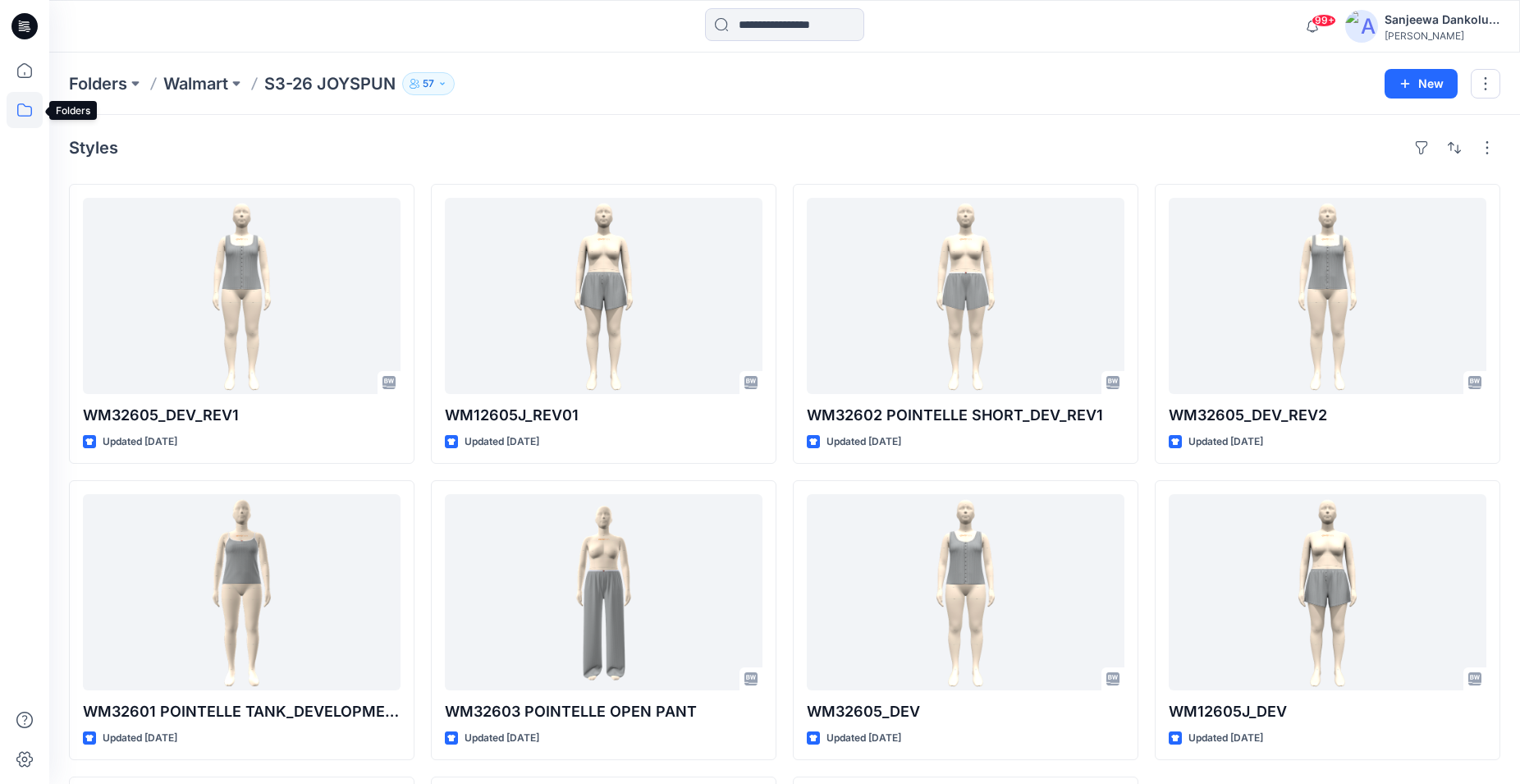
click at [22, 107] on icon at bounding box center [24, 110] width 36 height 36
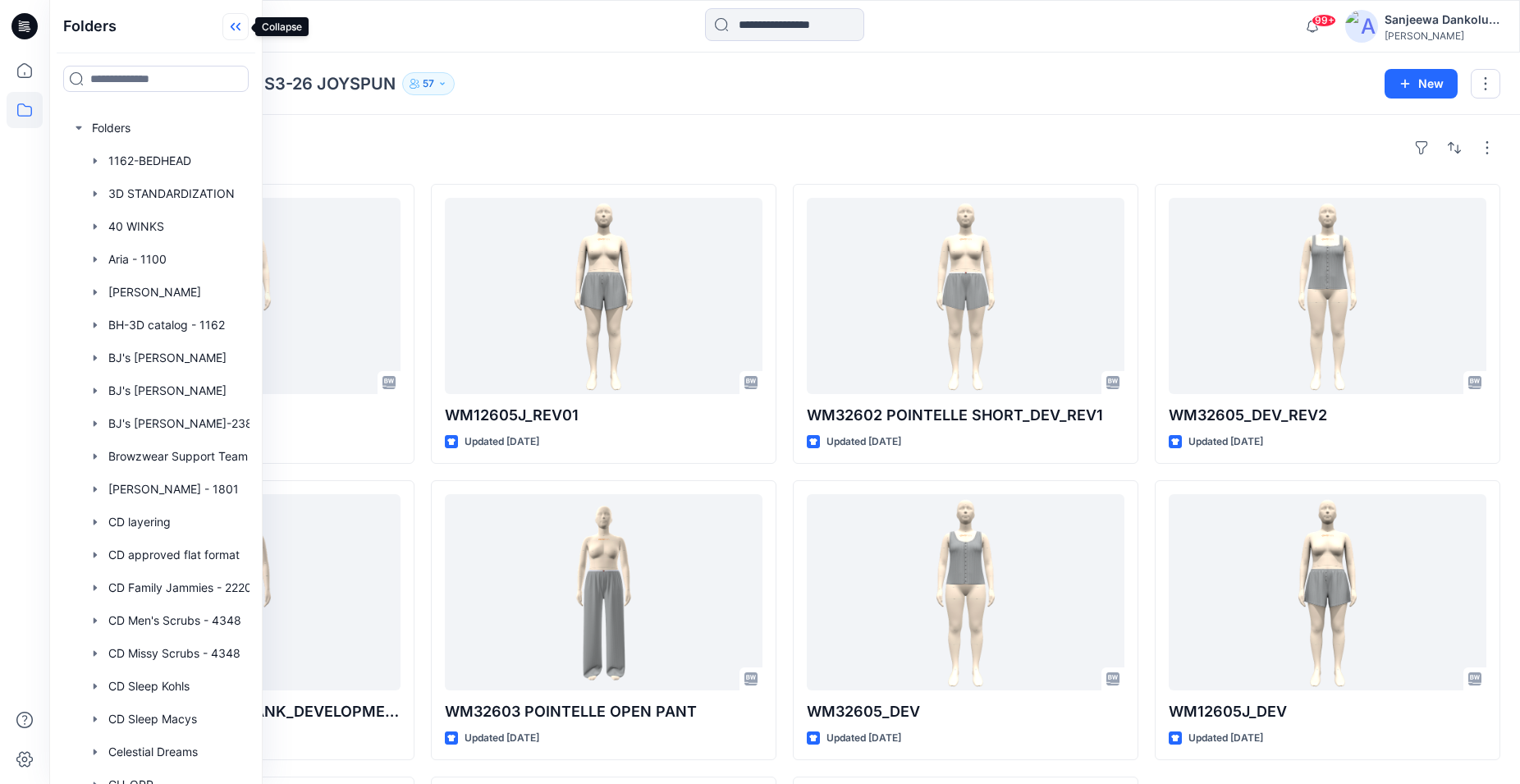
click at [239, 26] on icon at bounding box center [235, 26] width 26 height 27
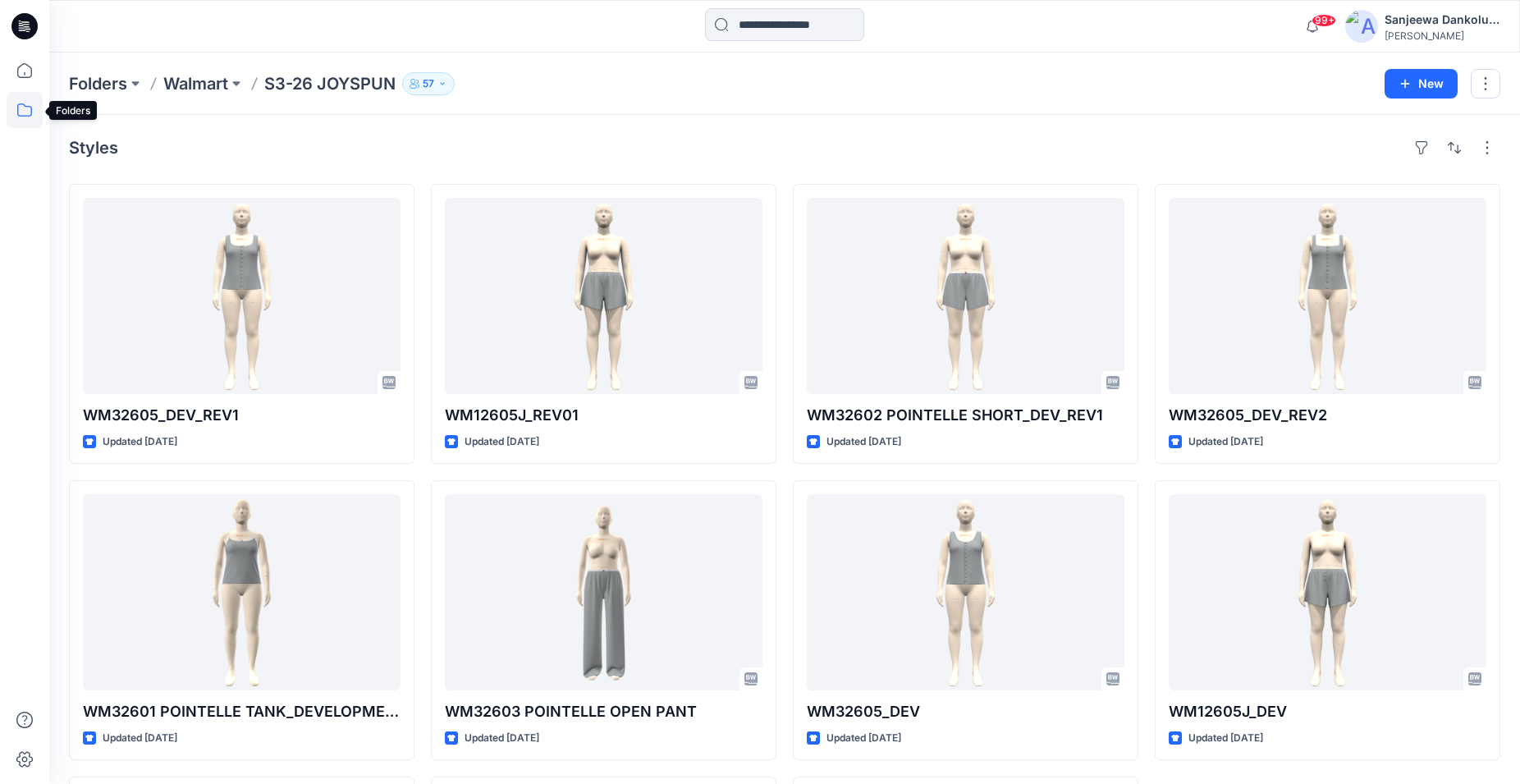
click at [22, 108] on icon at bounding box center [24, 110] width 36 height 36
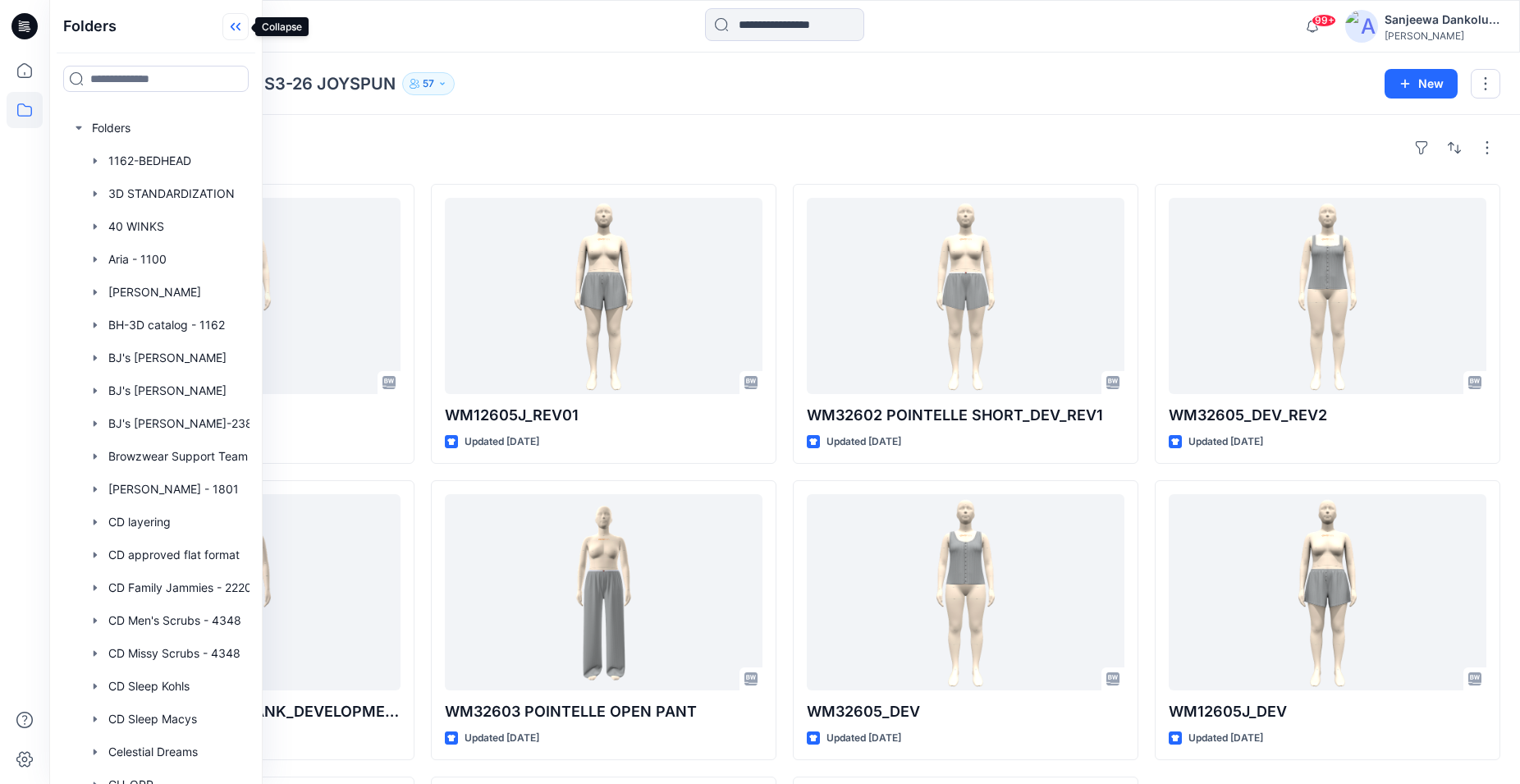
click at [235, 28] on icon at bounding box center [235, 26] width 26 height 27
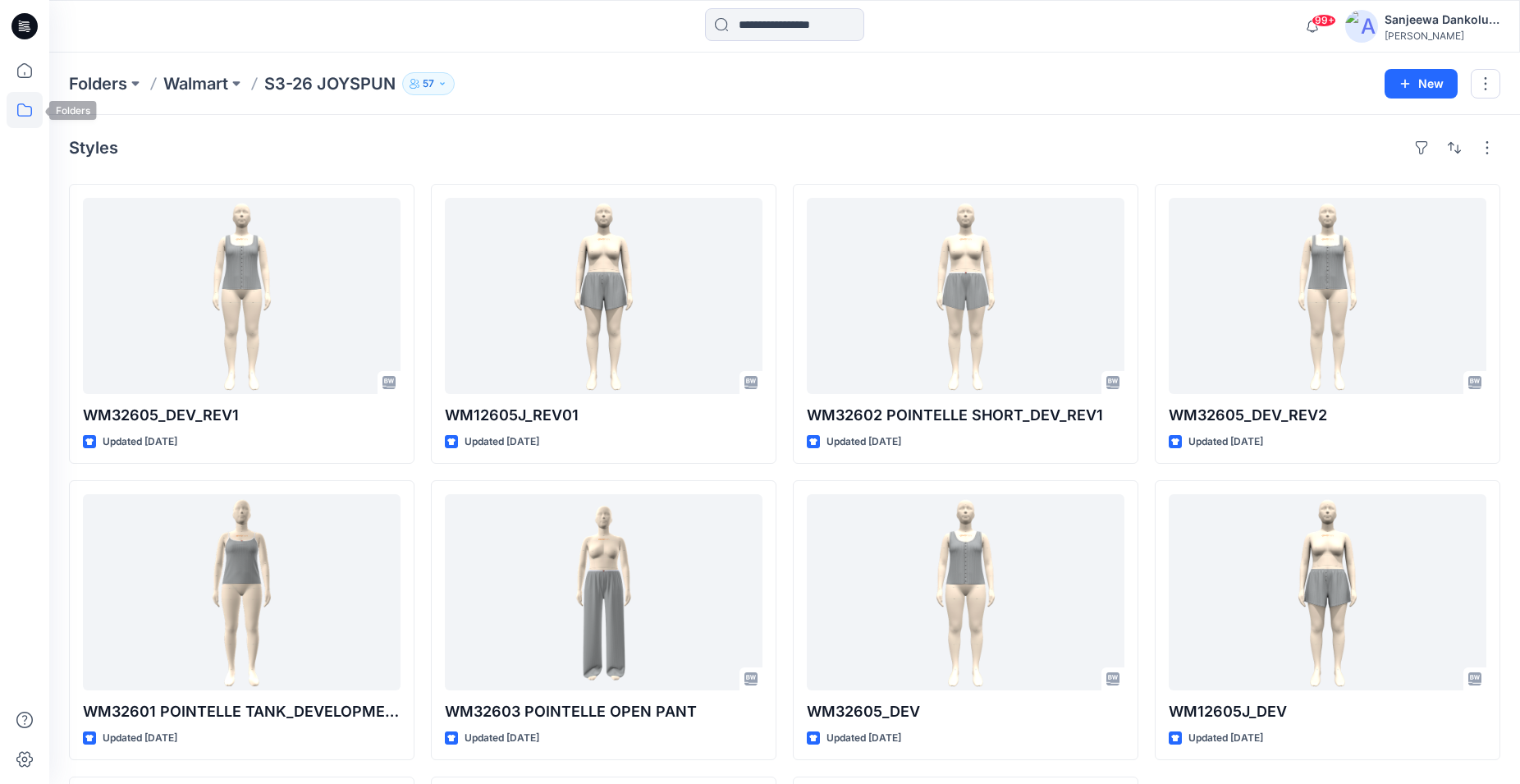
click at [24, 113] on icon at bounding box center [24, 110] width 36 height 36
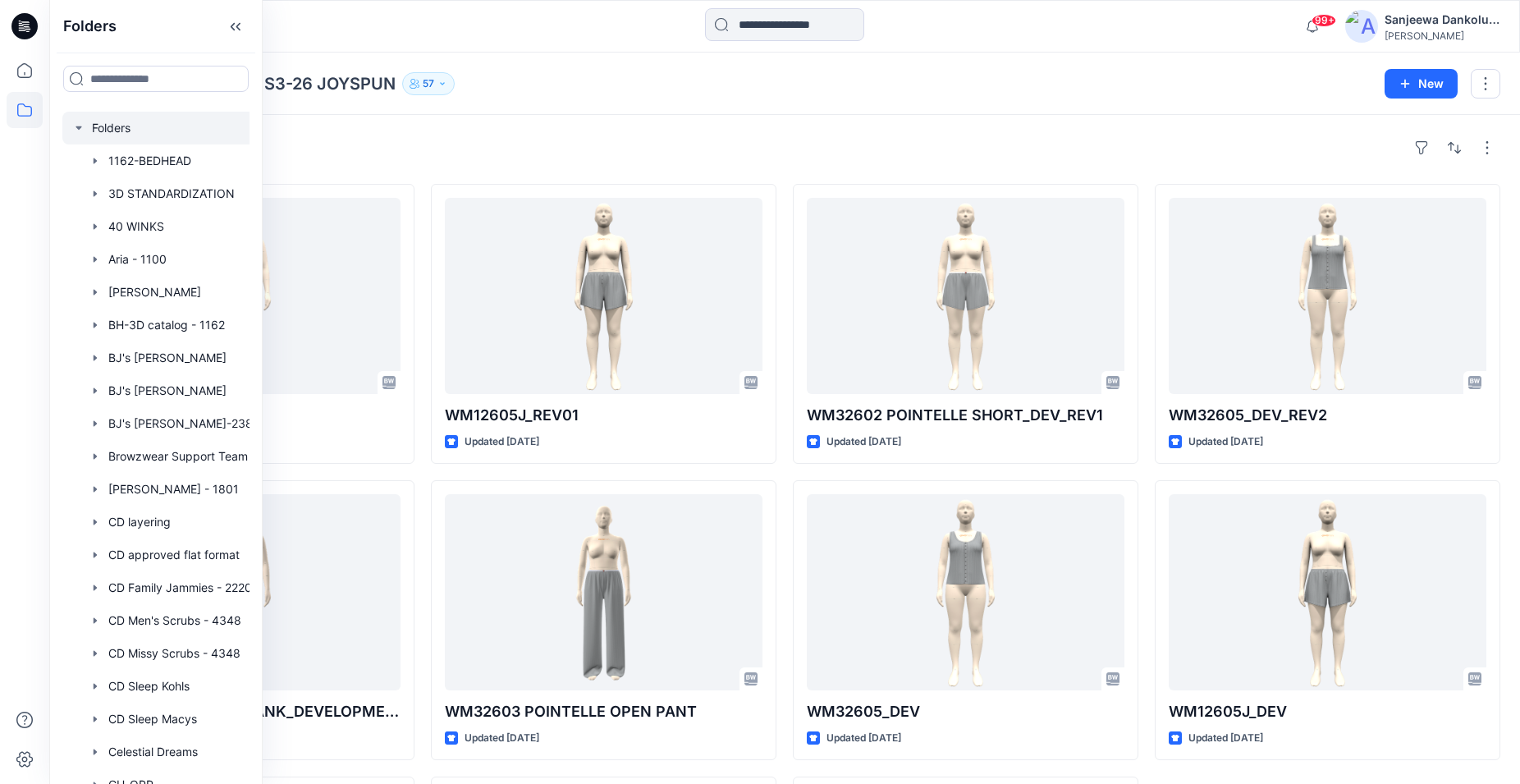
click at [82, 134] on div at bounding box center [177, 127] width 230 height 32
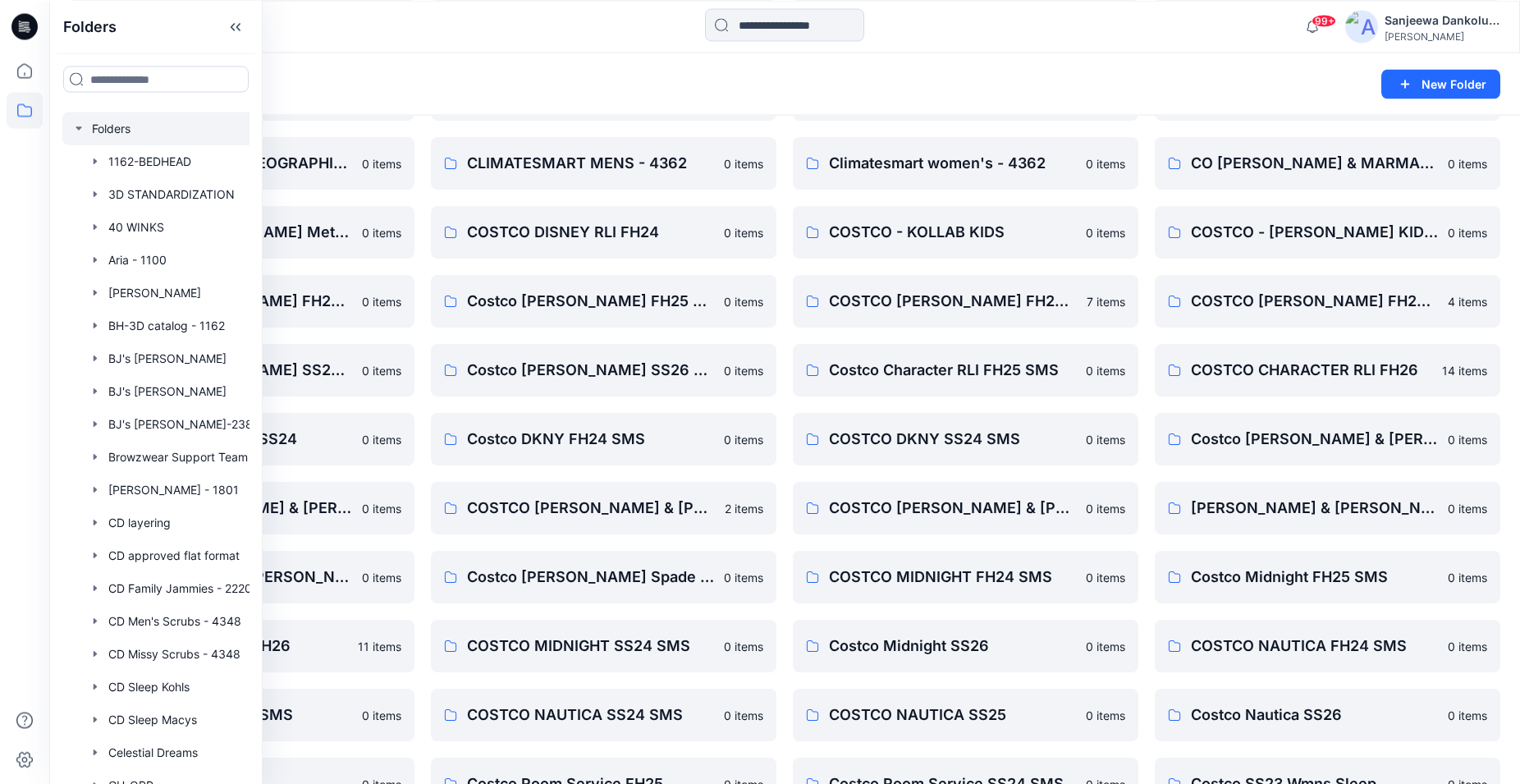
scroll to position [419, 0]
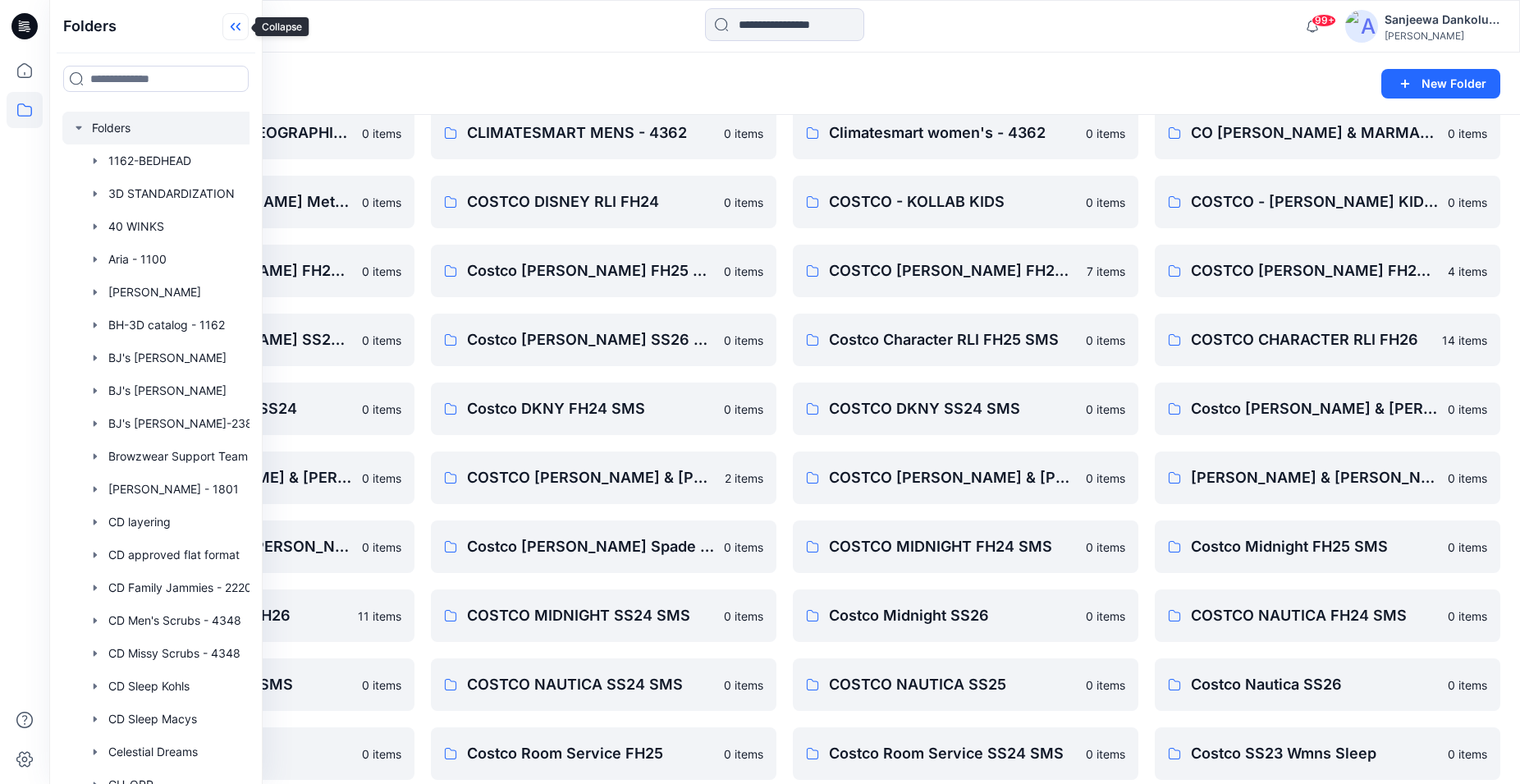
click at [235, 31] on icon at bounding box center [235, 26] width 26 height 27
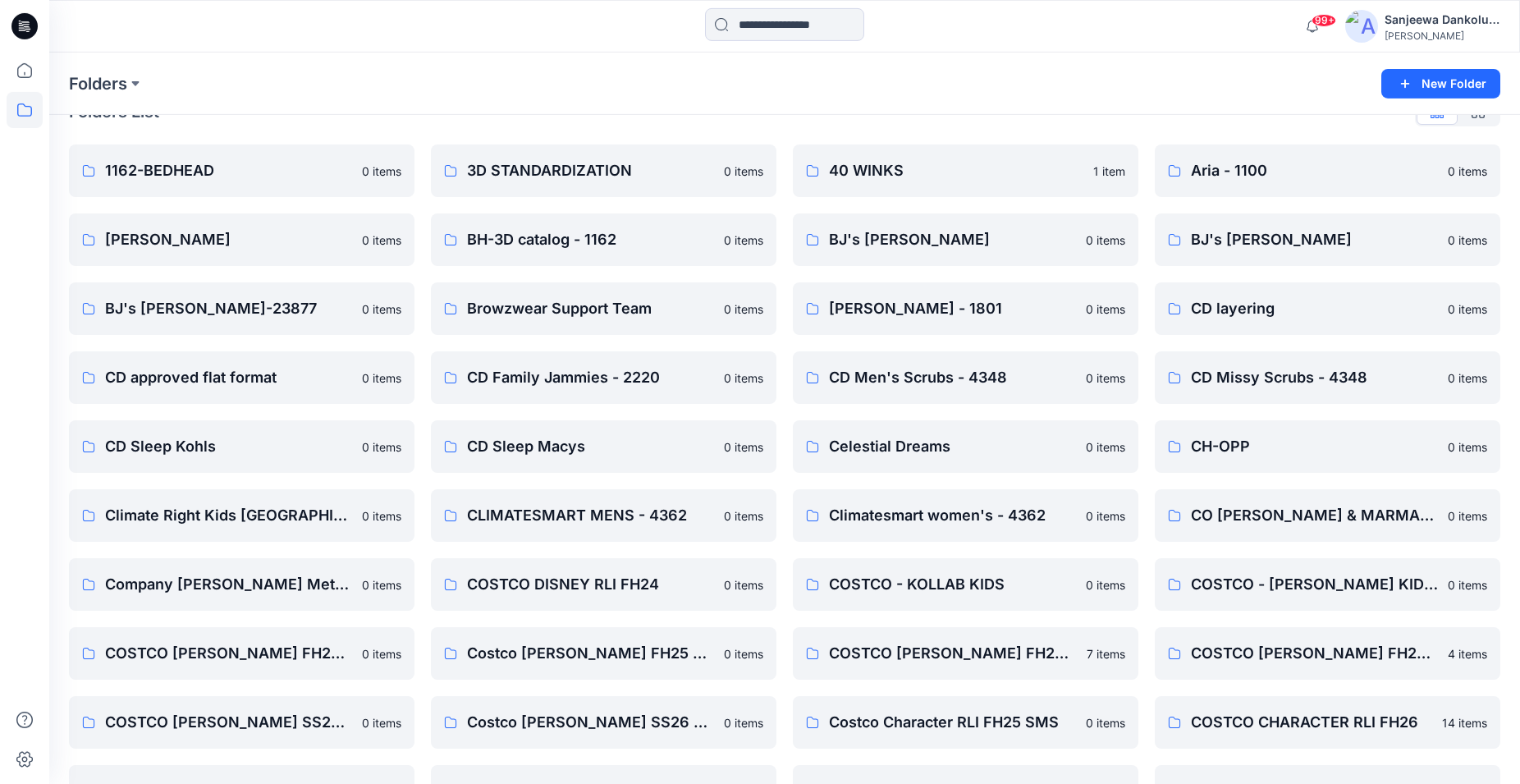
scroll to position [0, 0]
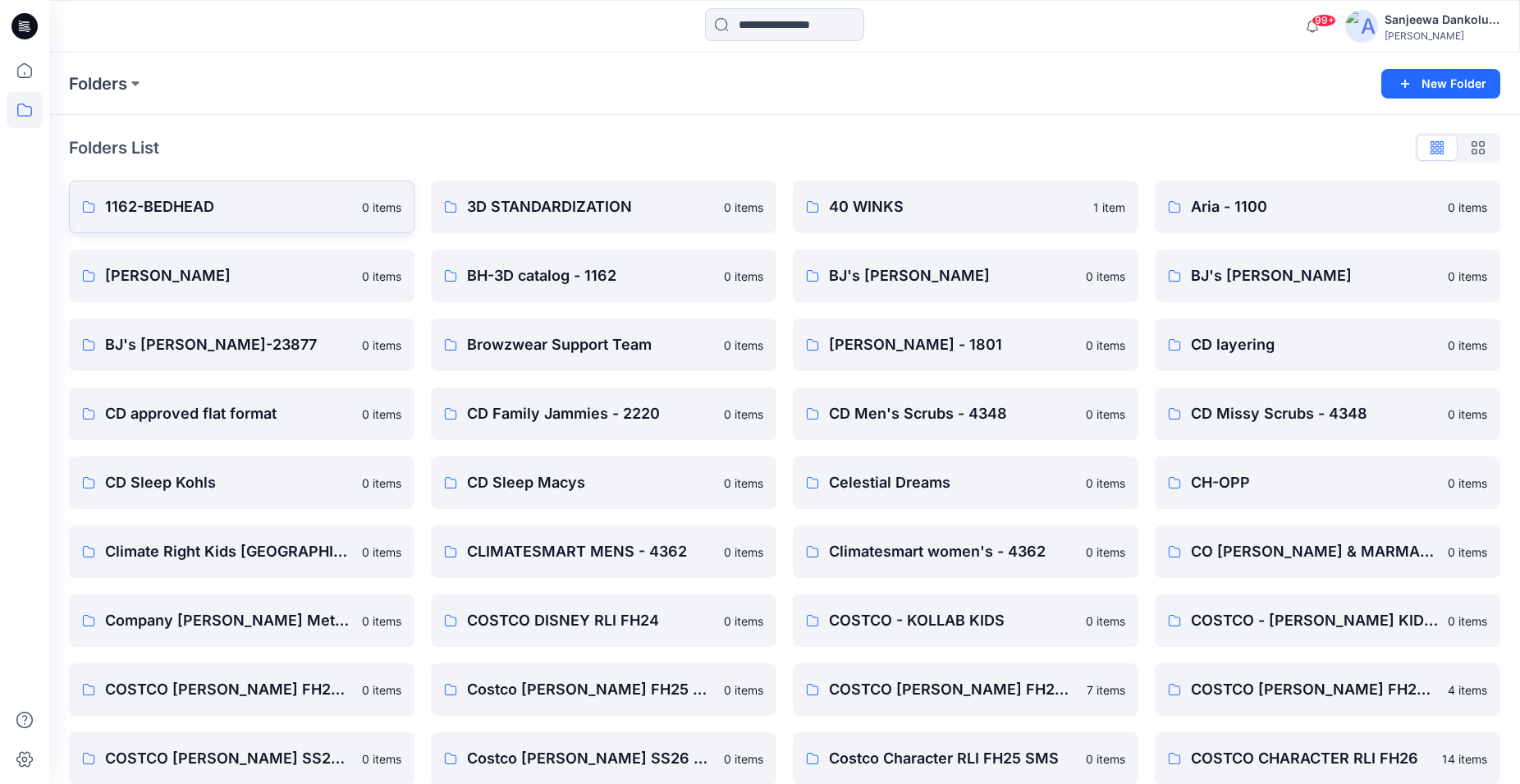
click at [189, 220] on link "1162-BEDHEAD 0 items" at bounding box center [242, 207] width 346 height 53
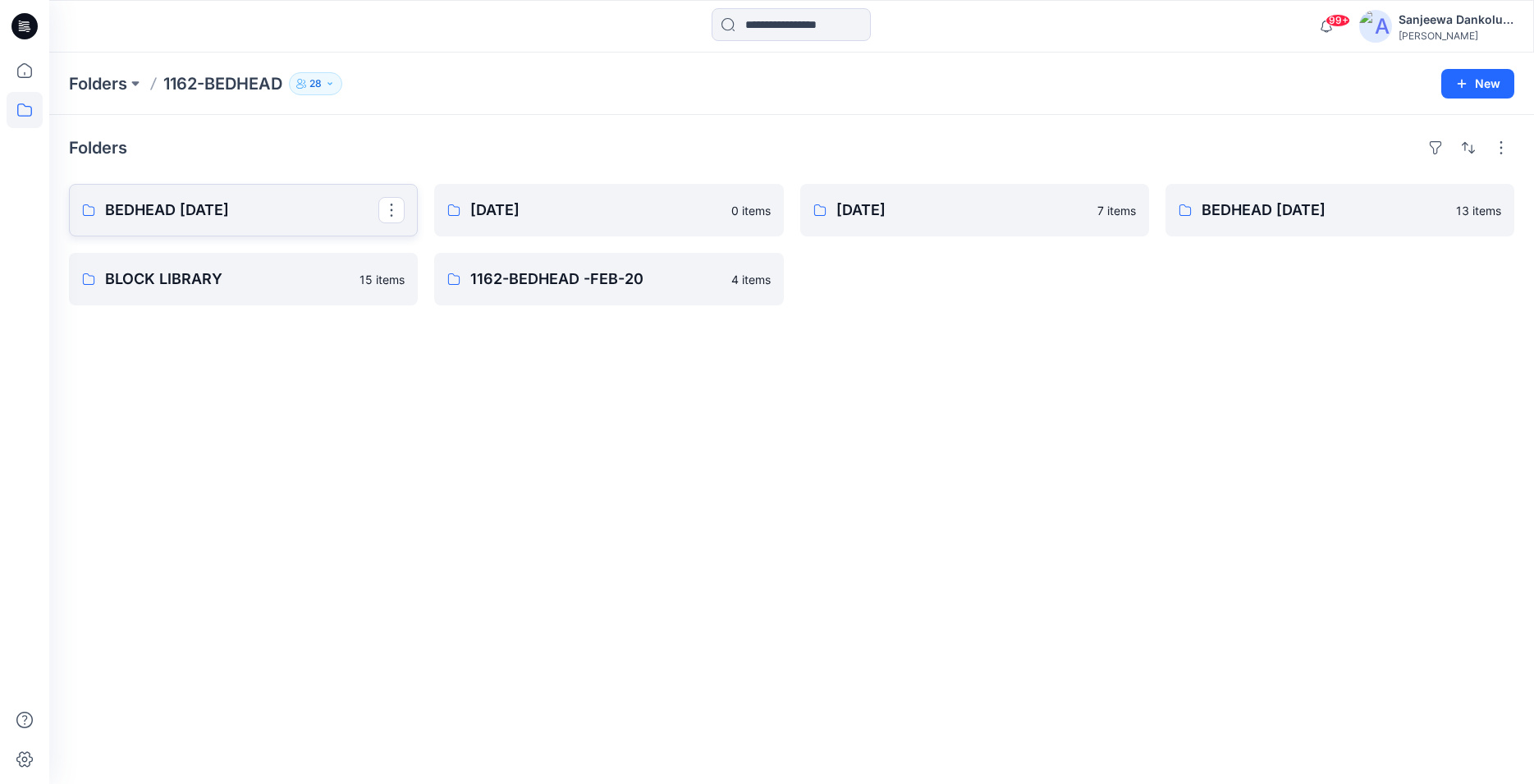
click at [245, 218] on p "BEDHEAD NOV 24" at bounding box center [241, 210] width 273 height 23
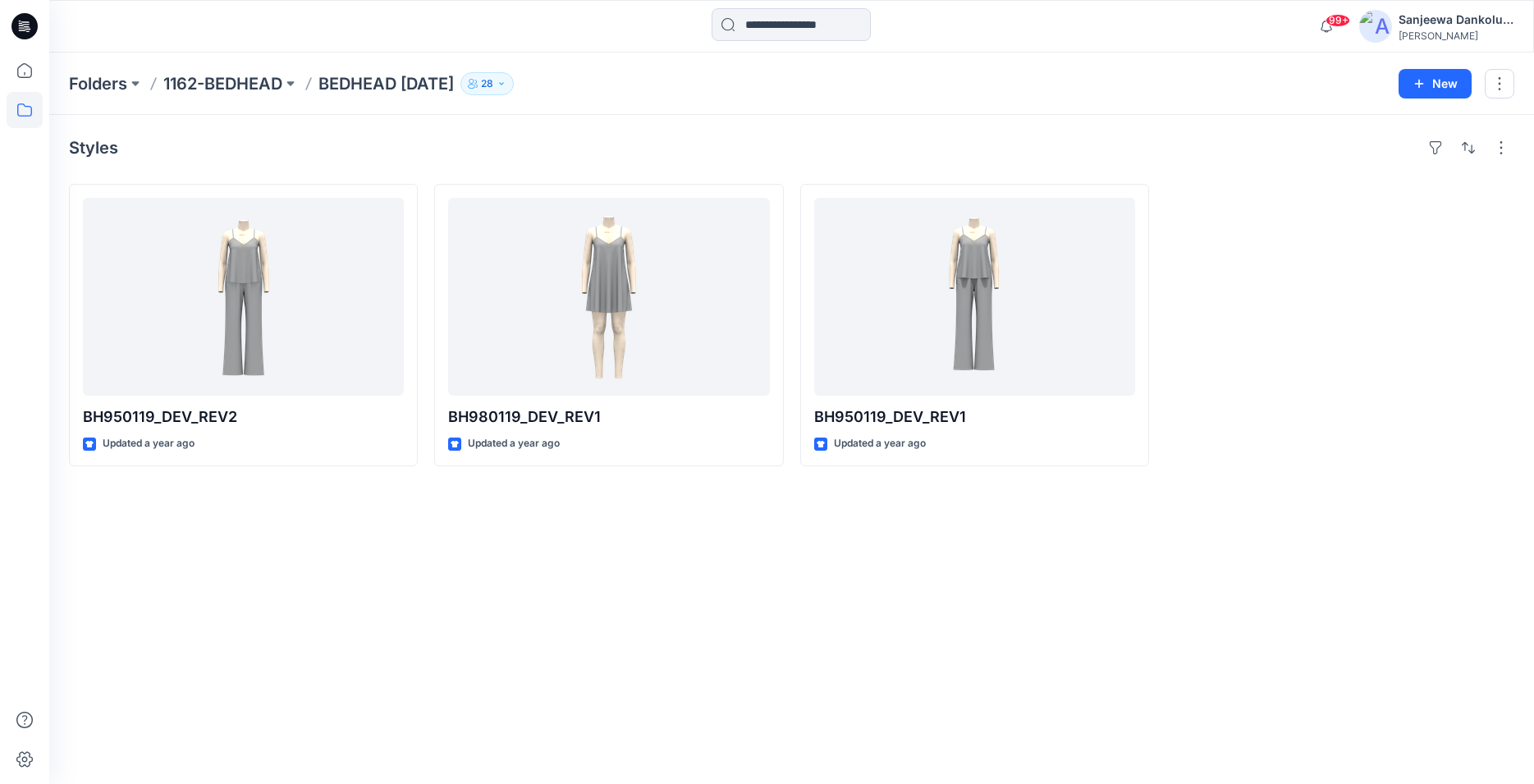
click at [18, 28] on icon at bounding box center [25, 26] width 26 height 26
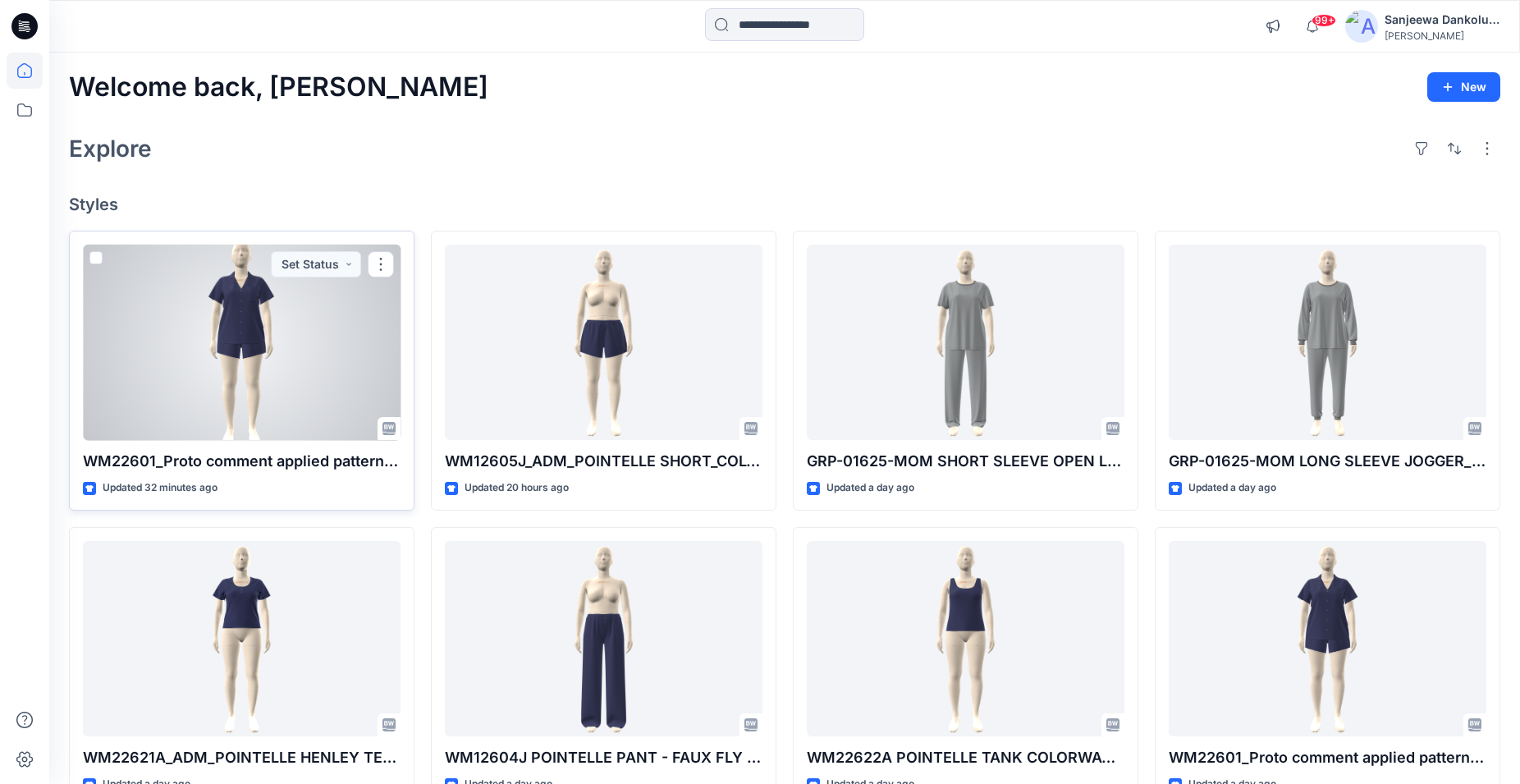
click at [283, 339] on div at bounding box center [241, 342] width 318 height 196
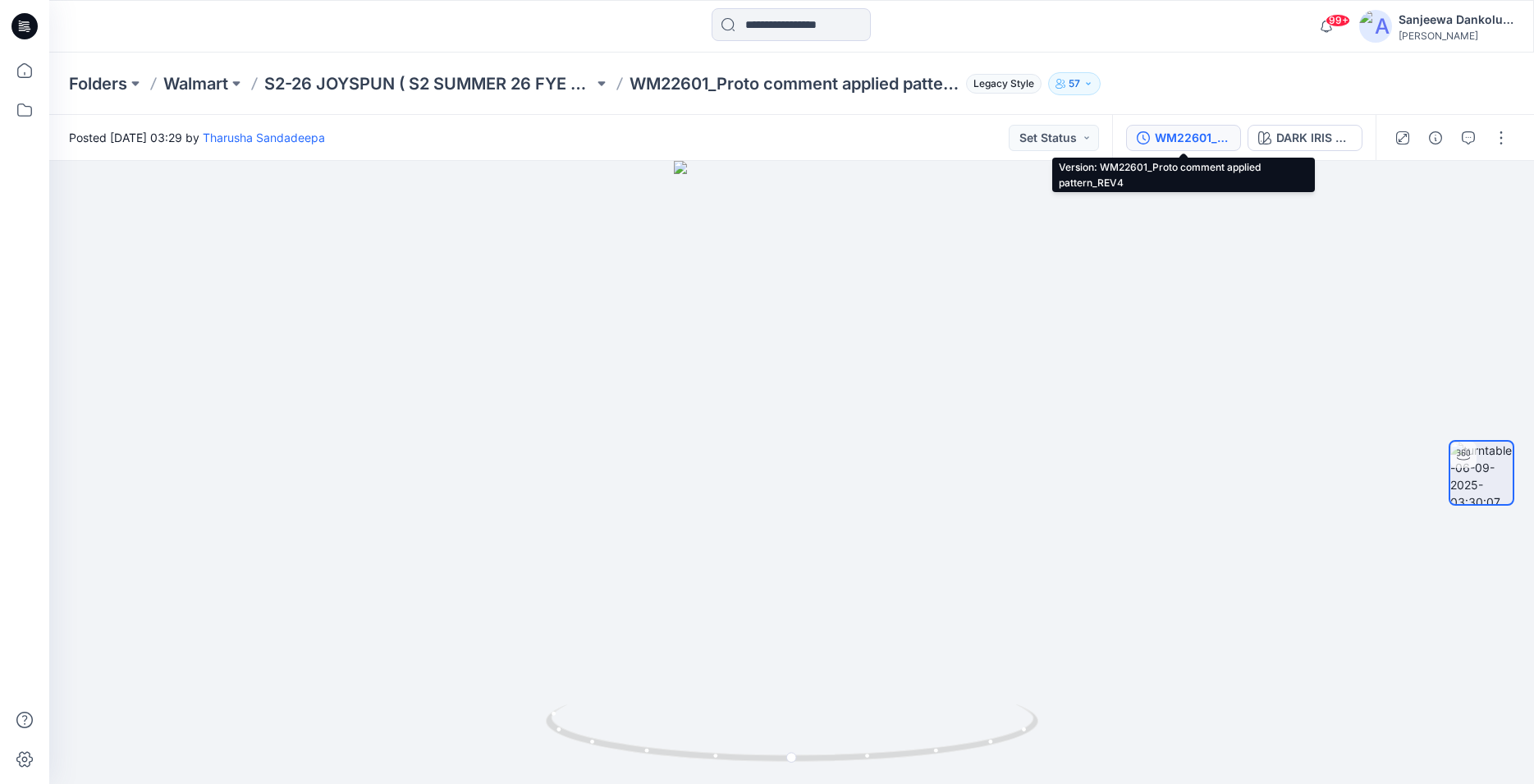
click at [1203, 142] on div "WM22601_Proto comment applied pattern_REV4" at bounding box center [1192, 138] width 76 height 18
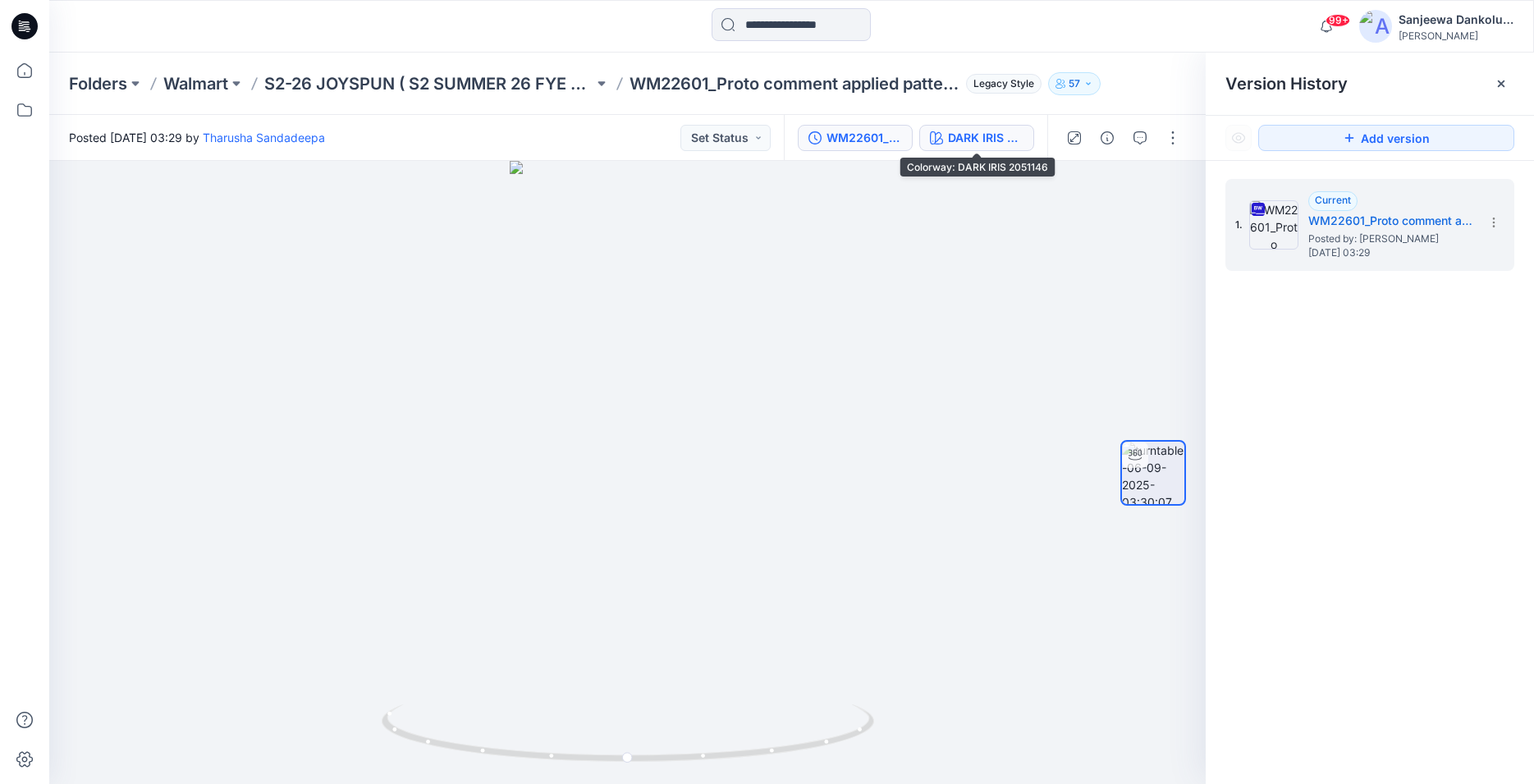
click at [997, 144] on div "DARK IRIS 2051146" at bounding box center [986, 138] width 76 height 18
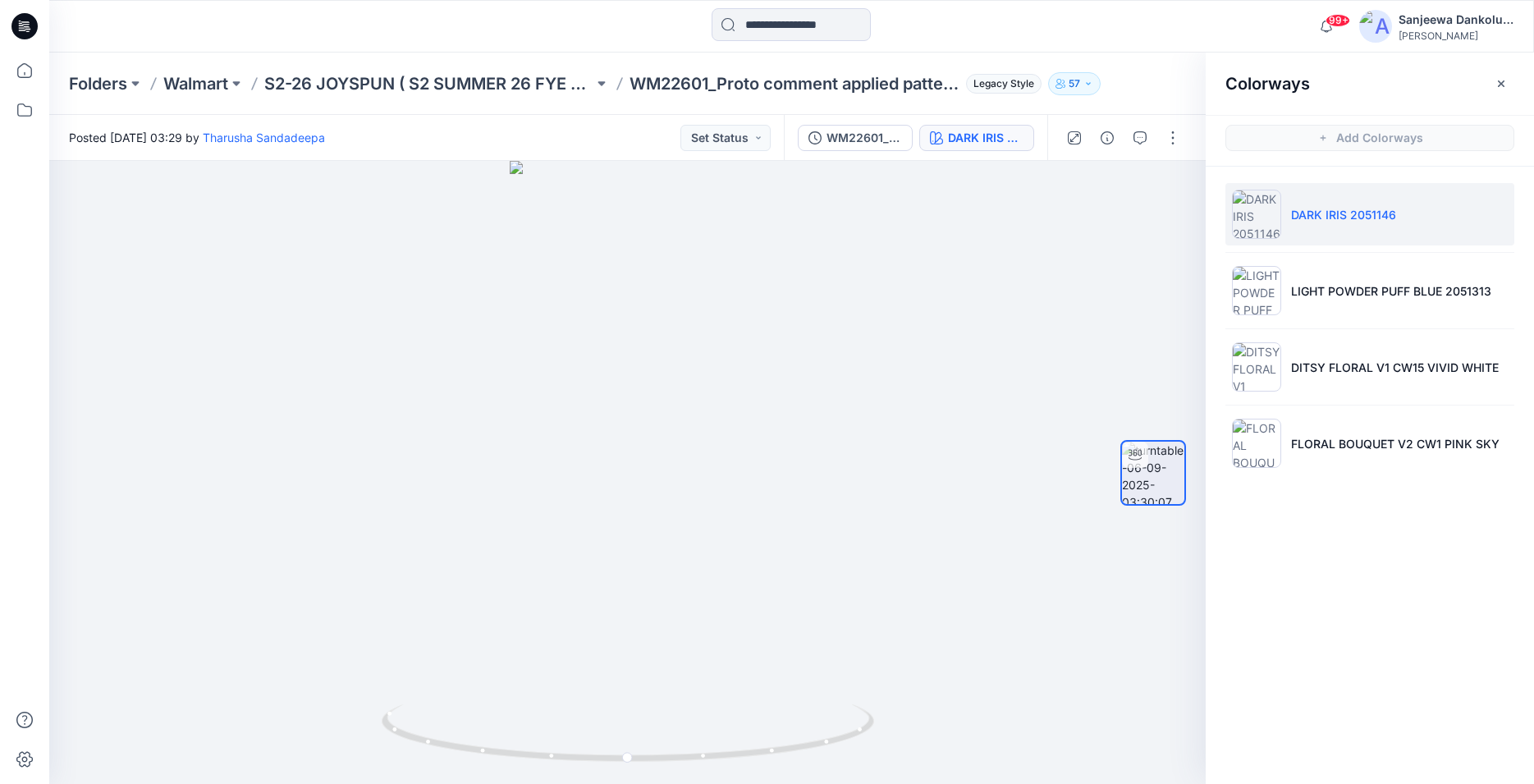
click at [22, 18] on icon at bounding box center [25, 26] width 26 height 26
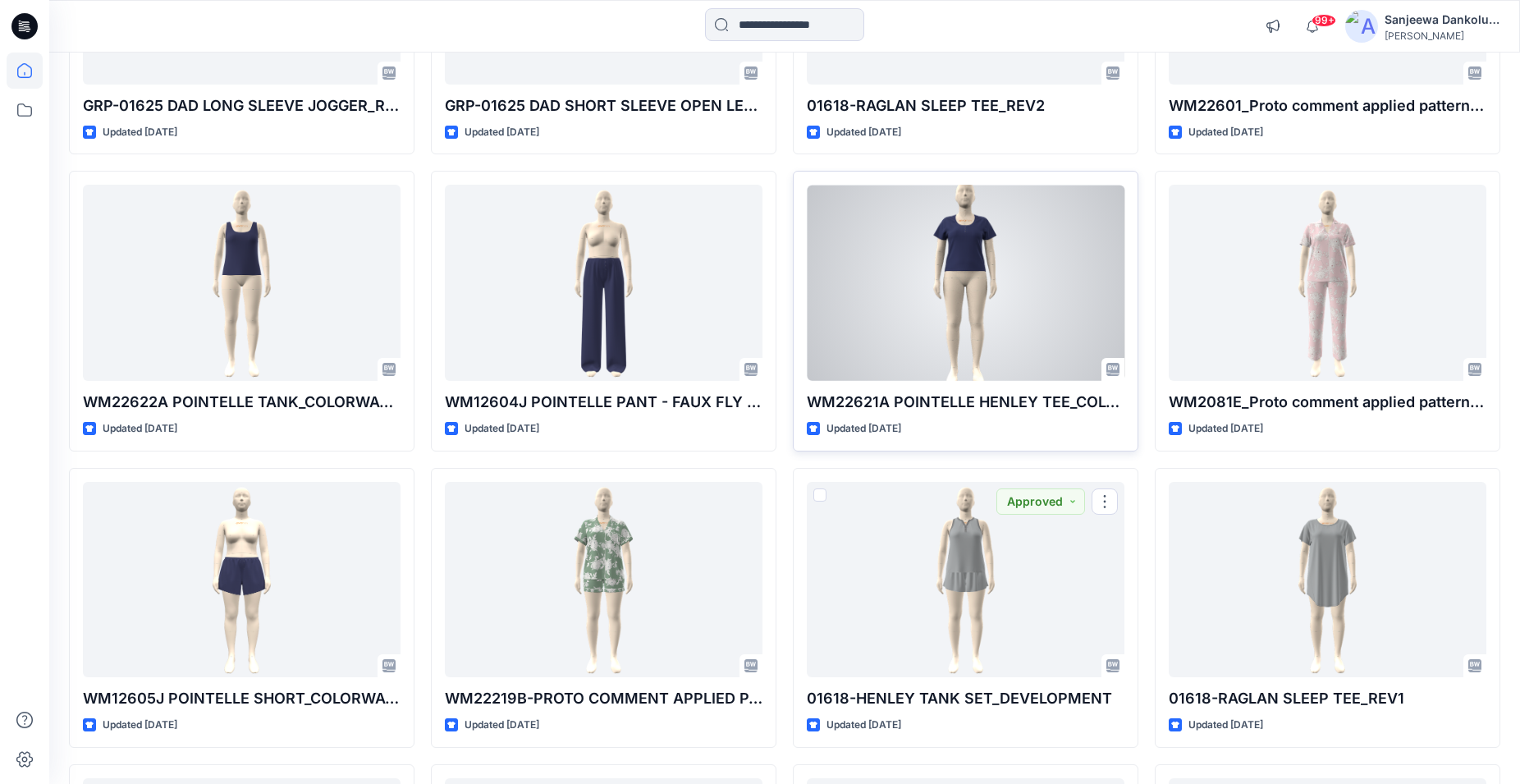
scroll to position [921, 0]
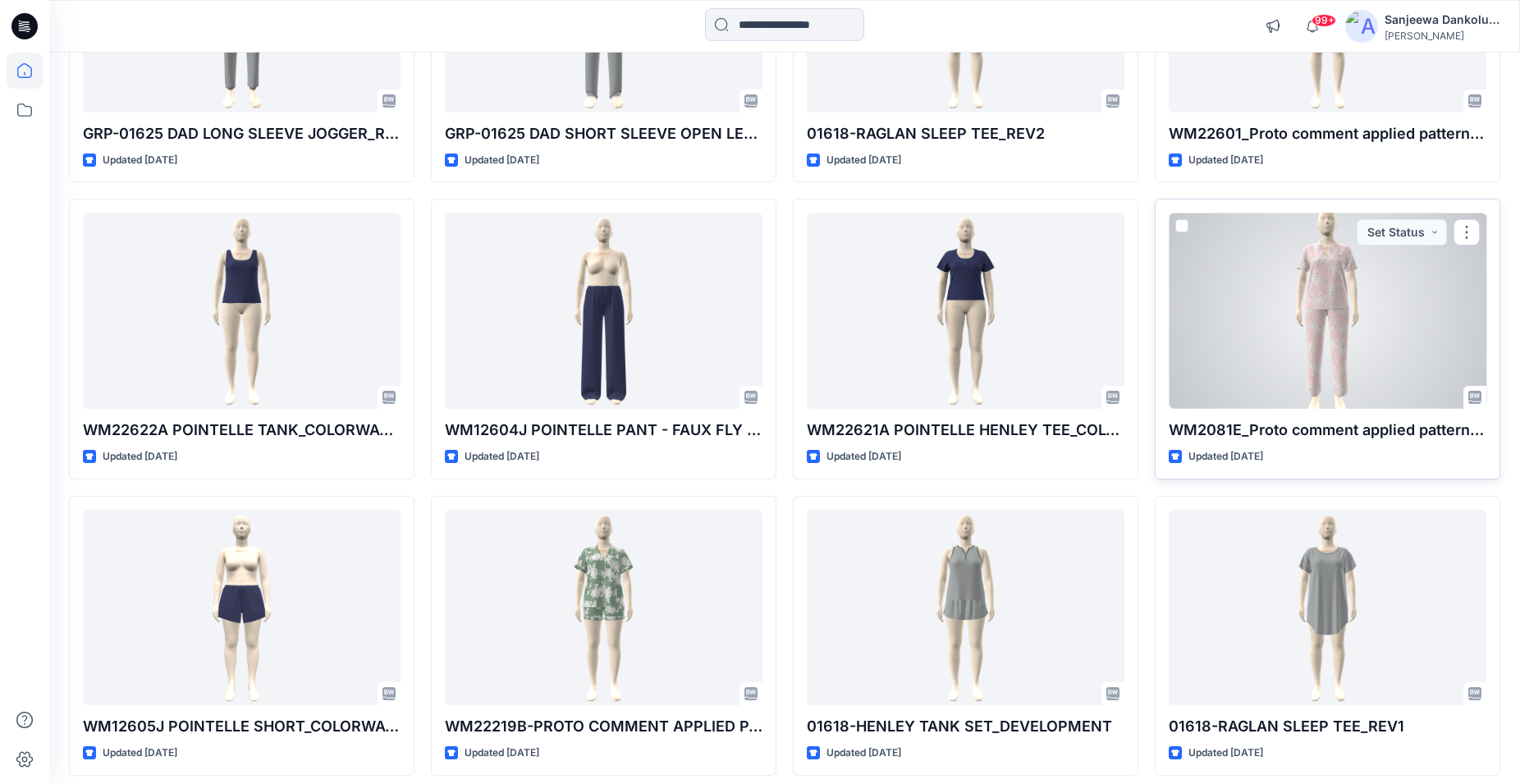
click at [1235, 325] on div at bounding box center [1328, 310] width 318 height 196
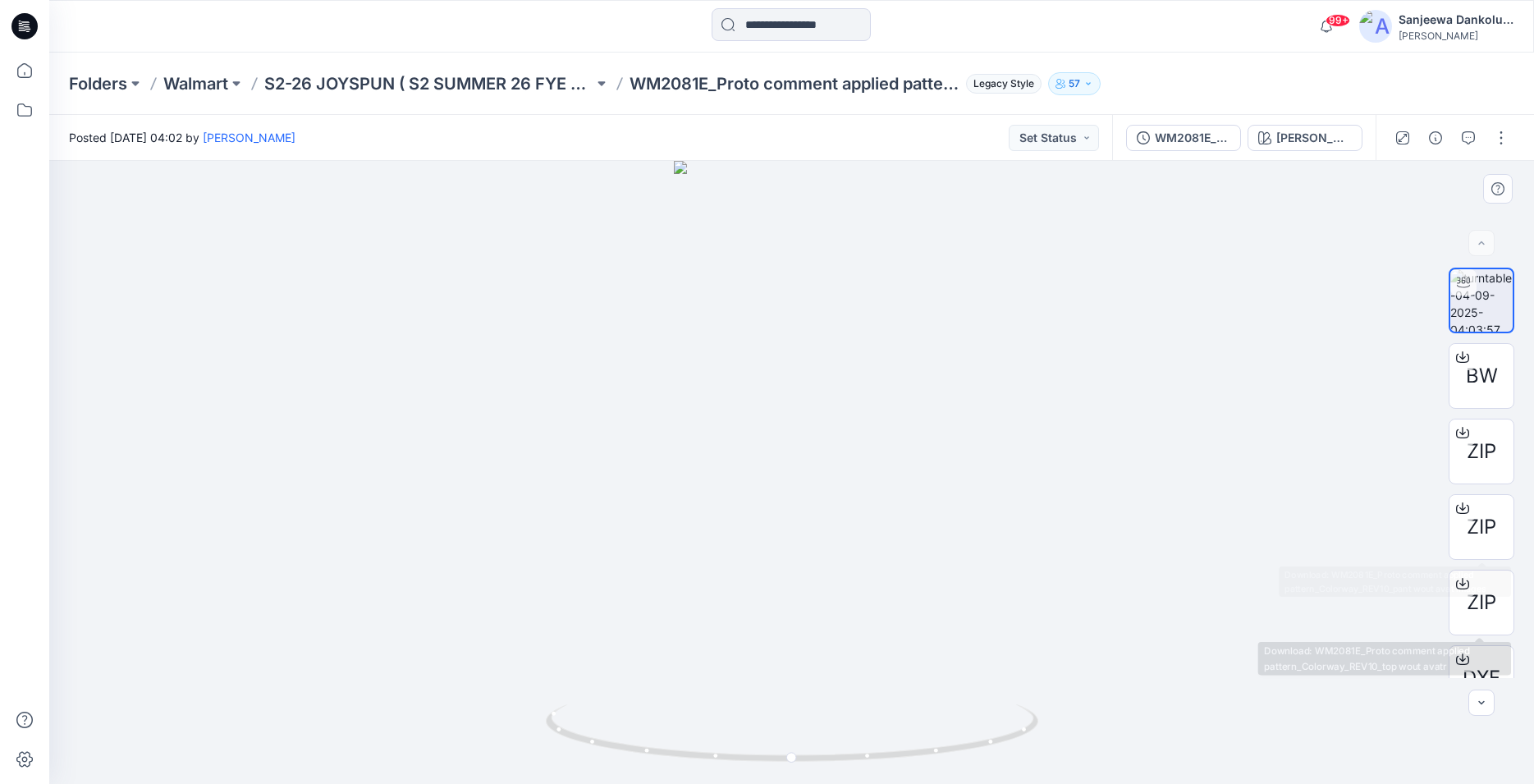
drag, startPoint x: 1507, startPoint y: 523, endPoint x: 1509, endPoint y: 587, distance: 64.0
click at [1509, 587] on div "BW ZIP ZIP ZIP DXF RUL" at bounding box center [1481, 472] width 66 height 410
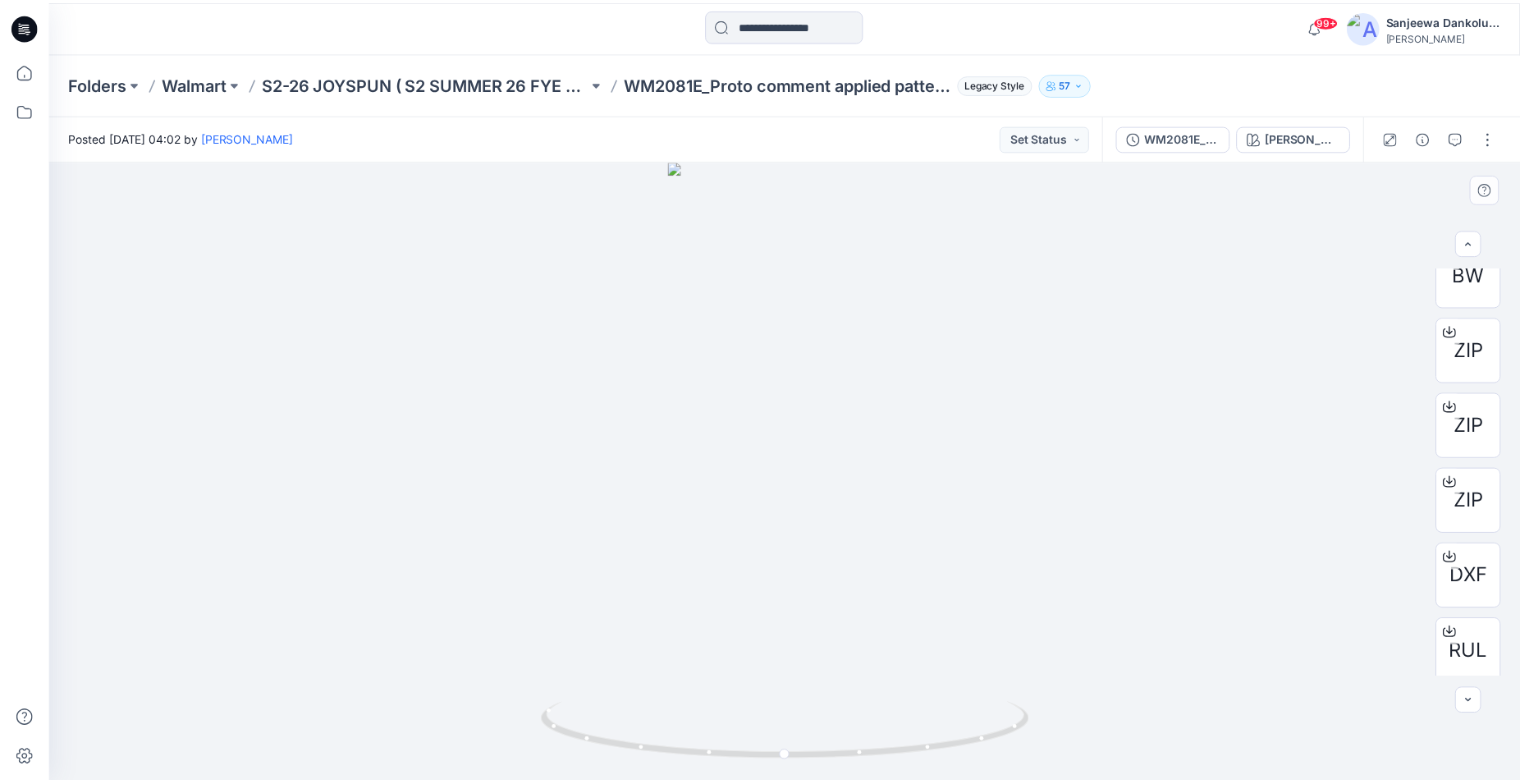
scroll to position [107, 0]
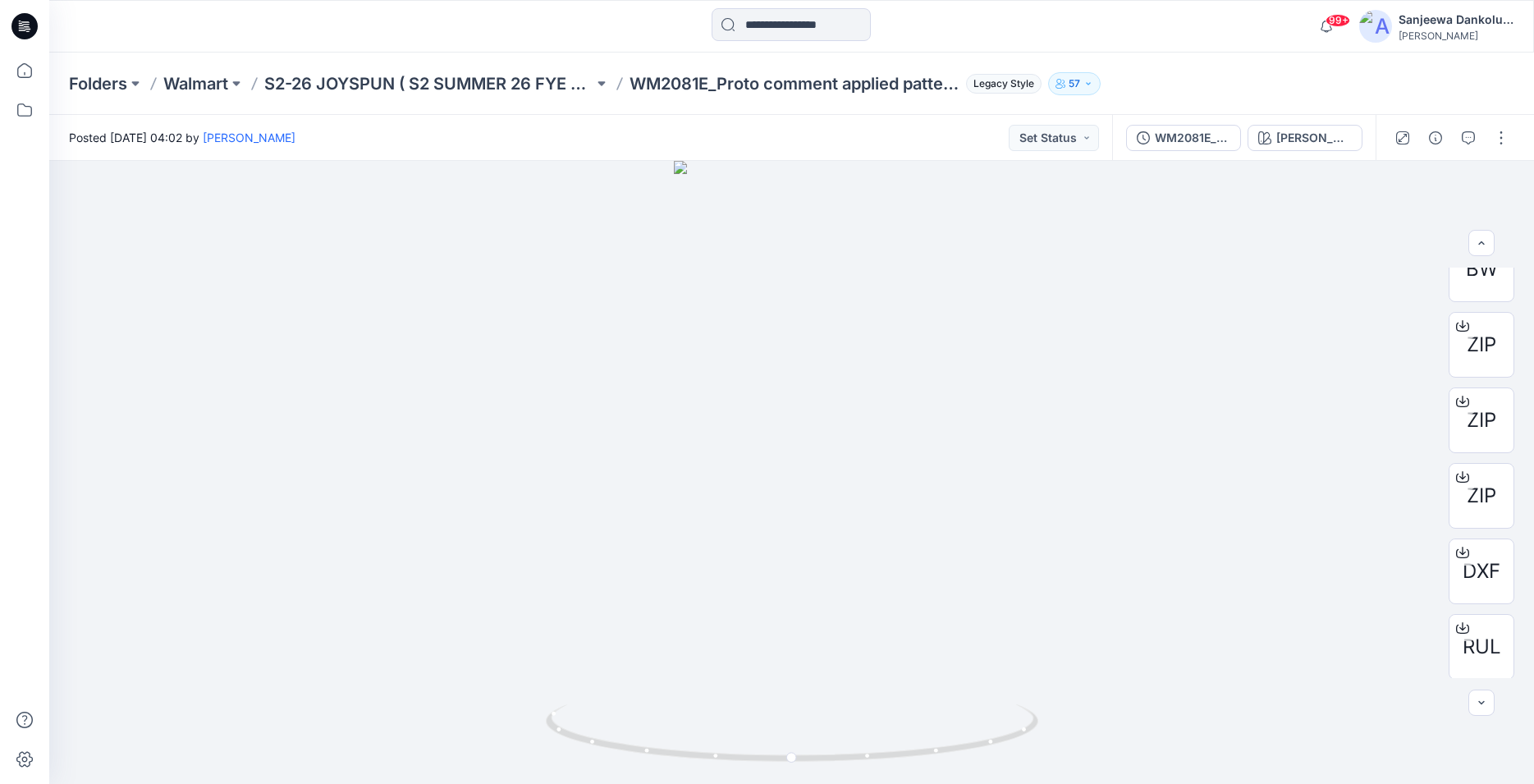
click at [18, 25] on icon at bounding box center [25, 26] width 26 height 26
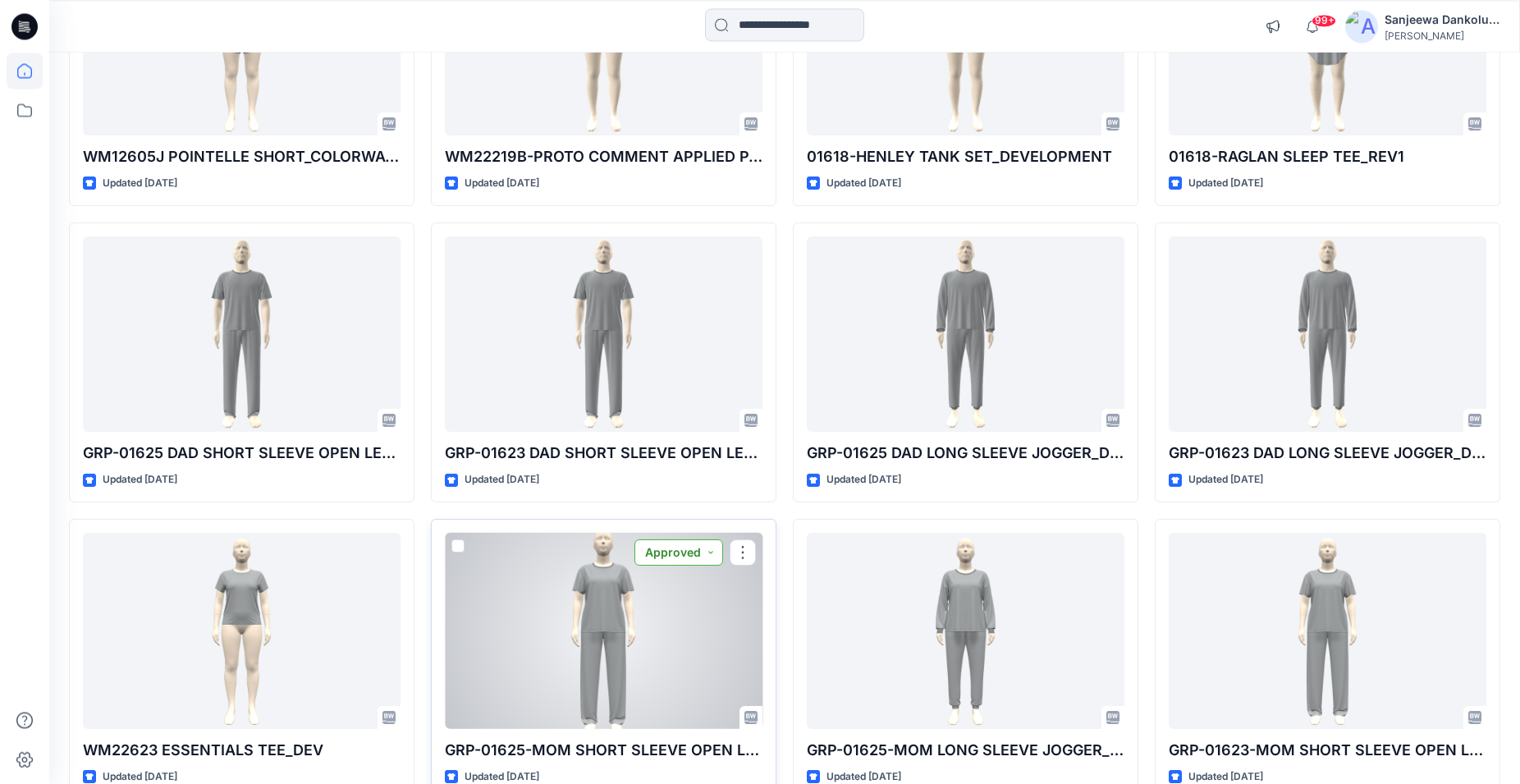
scroll to position [1590, 0]
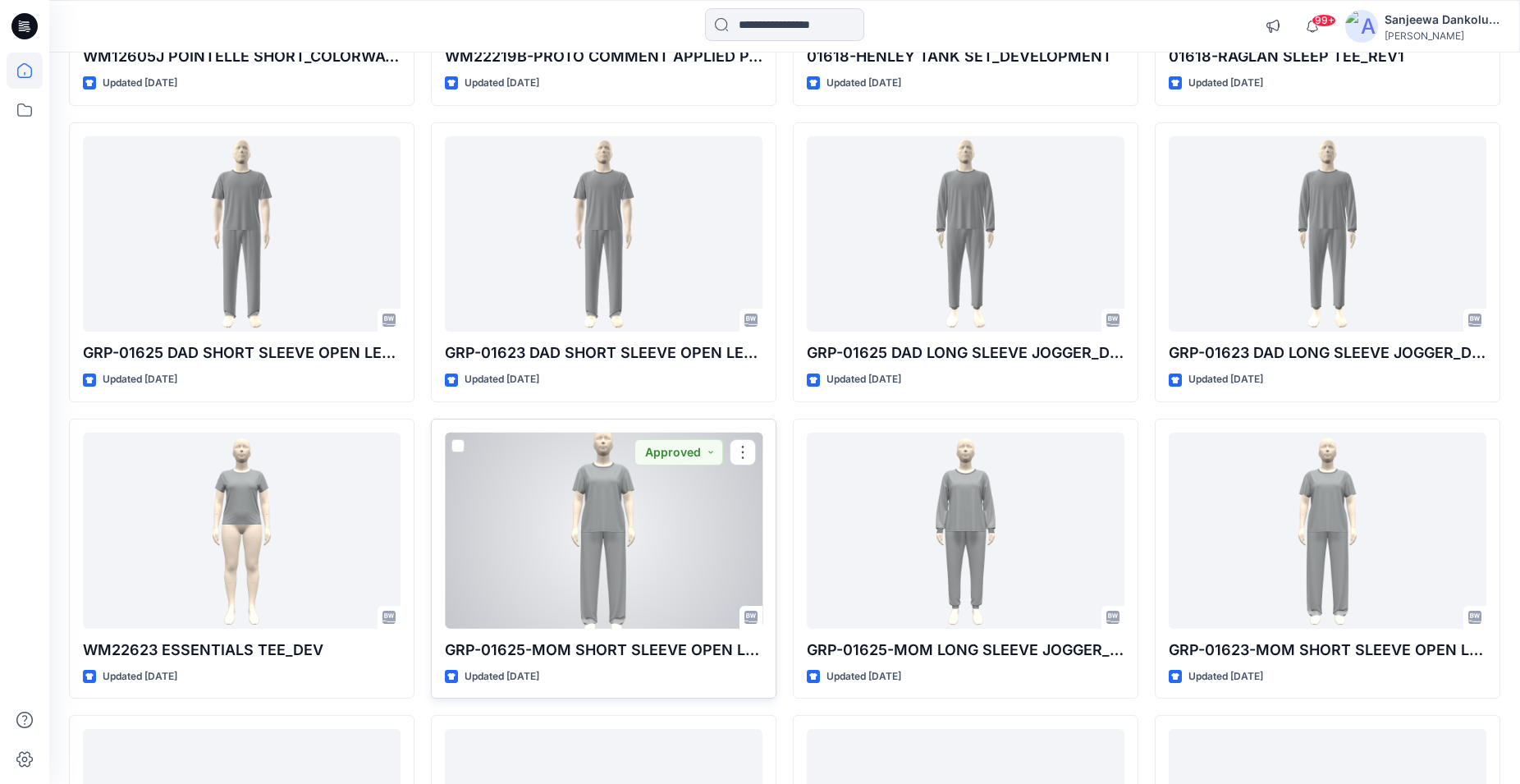
click at [590, 579] on div at bounding box center [604, 530] width 318 height 196
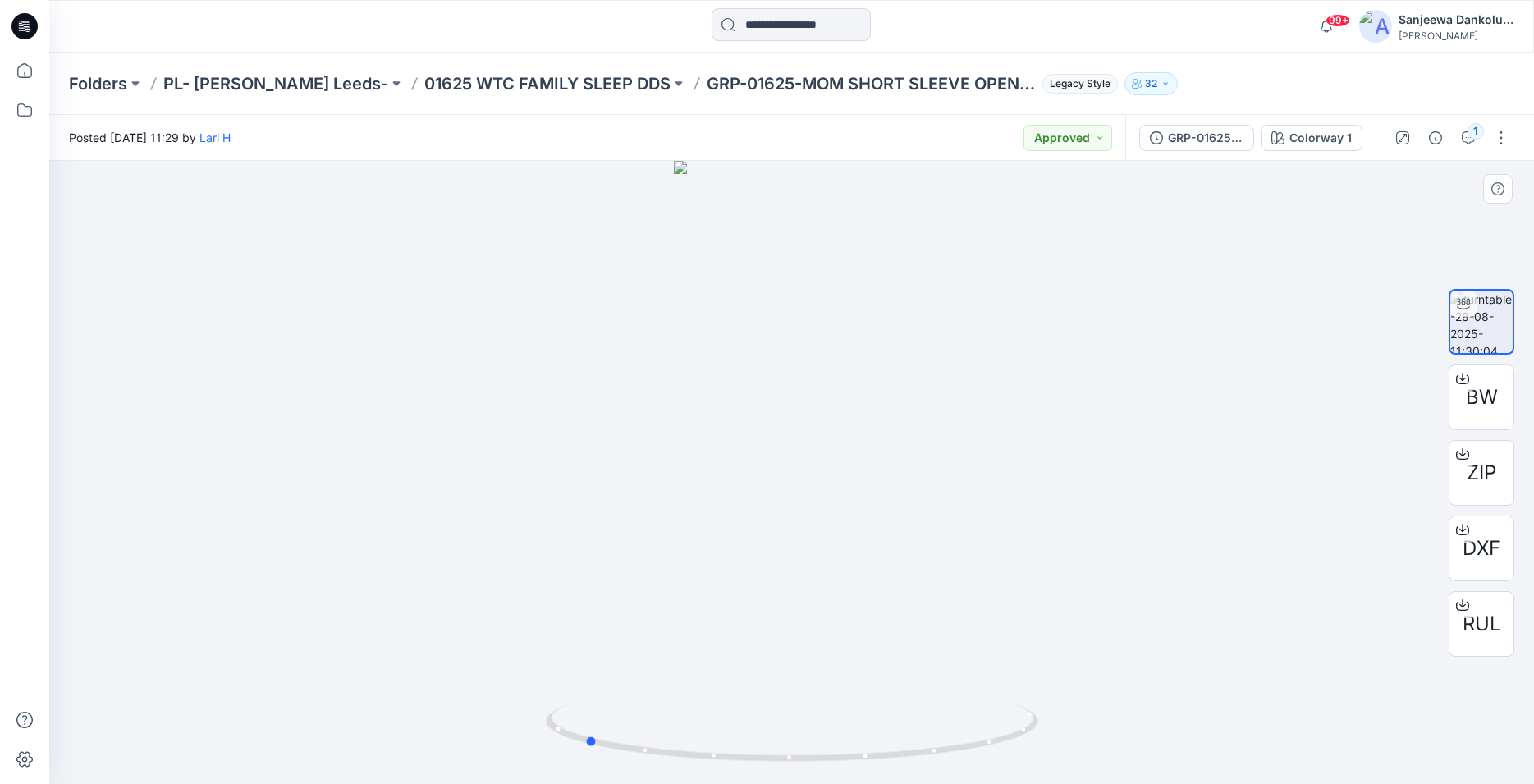
drag, startPoint x: 1020, startPoint y: 589, endPoint x: 812, endPoint y: 408, distance: 275.7
click at [812, 408] on div at bounding box center [791, 471] width 1485 height 622
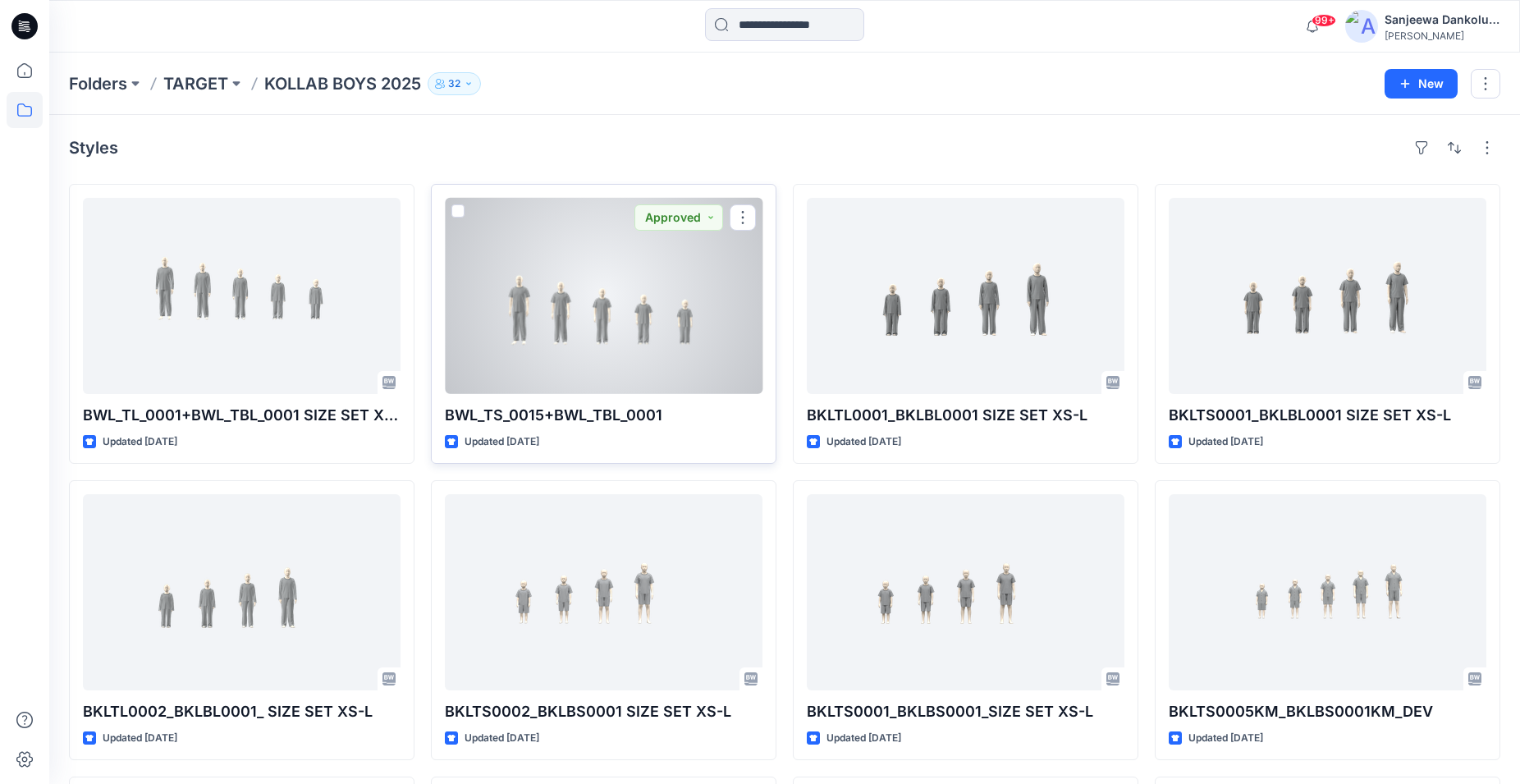
click at [608, 331] on div at bounding box center [604, 295] width 318 height 196
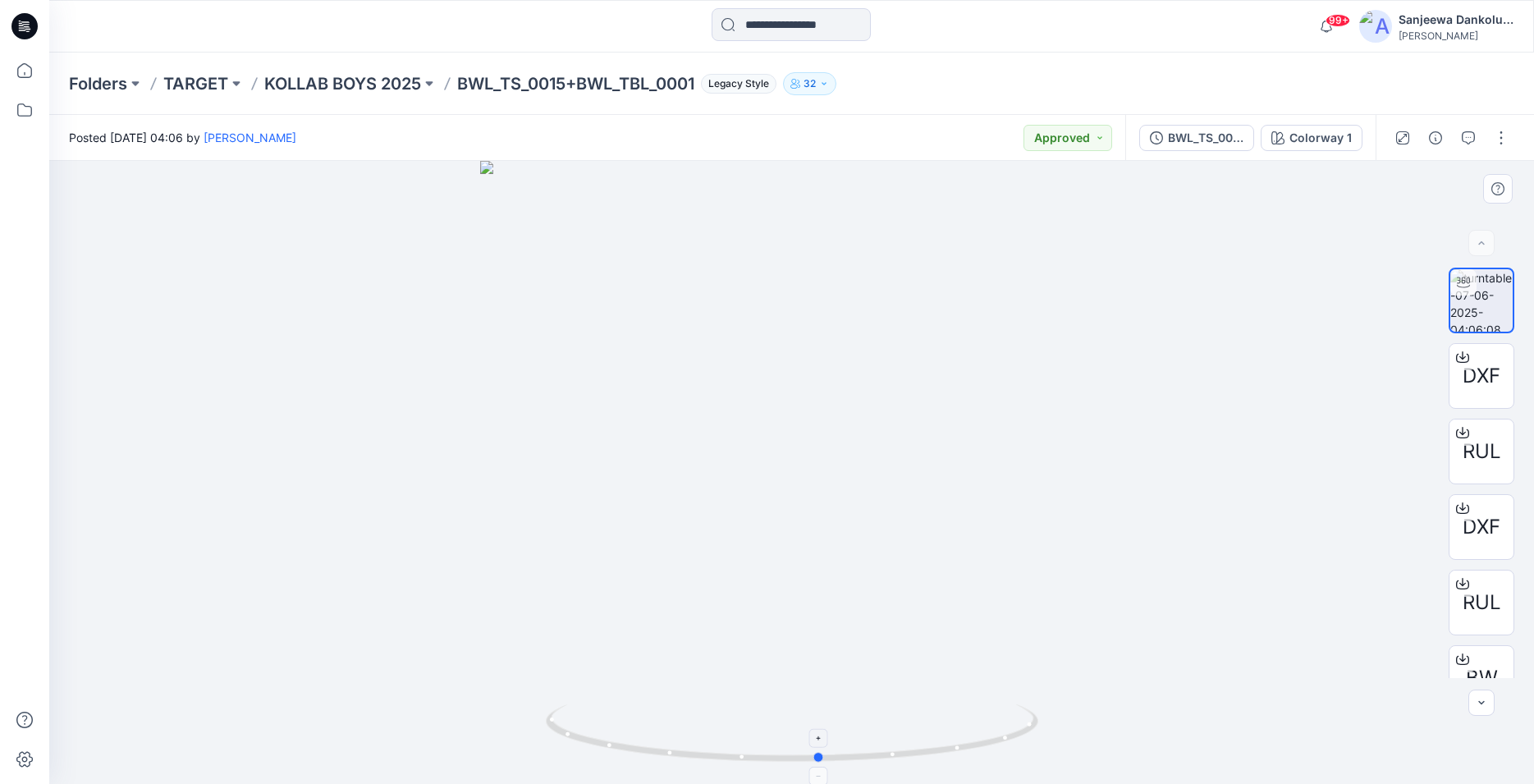
drag, startPoint x: 796, startPoint y: 762, endPoint x: 824, endPoint y: 736, distance: 38.2
click at [824, 736] on icon at bounding box center [794, 735] width 496 height 61
drag, startPoint x: 820, startPoint y: 761, endPoint x: 846, endPoint y: 751, distance: 27.9
click at [846, 751] on icon at bounding box center [794, 735] width 496 height 61
click at [25, 32] on icon at bounding box center [25, 26] width 26 height 26
